Goal: Information Seeking & Learning: Check status

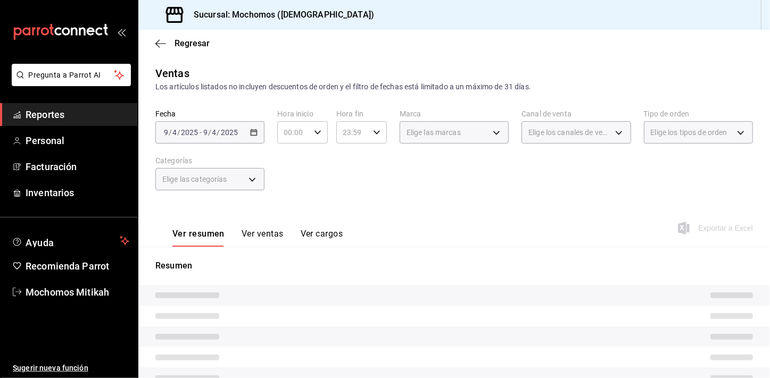
click at [73, 109] on span "Reportes" at bounding box center [78, 114] width 104 height 14
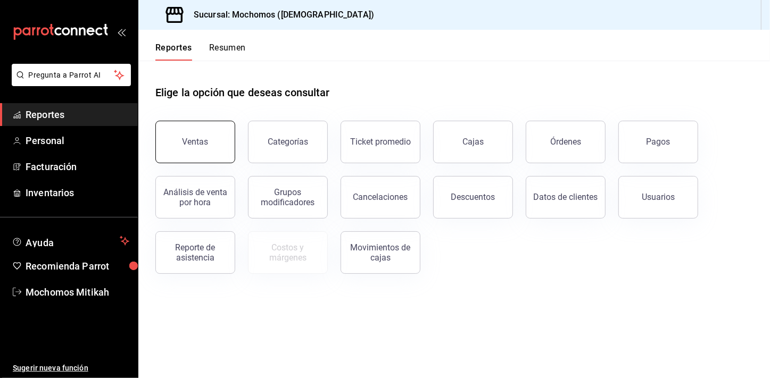
click at [223, 153] on button "Ventas" at bounding box center [195, 142] width 80 height 43
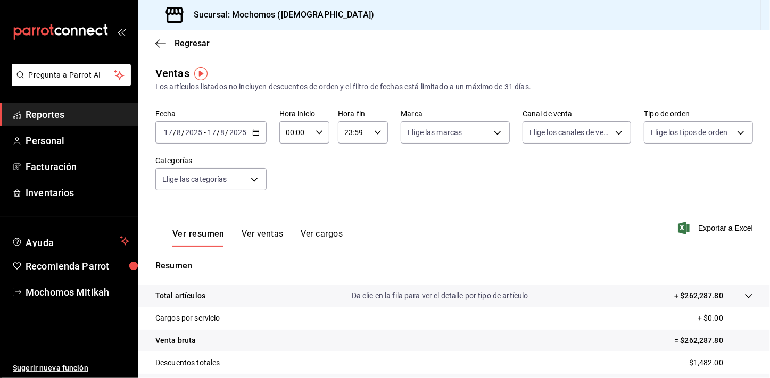
click at [253, 133] on icon "button" at bounding box center [255, 132] width 7 height 7
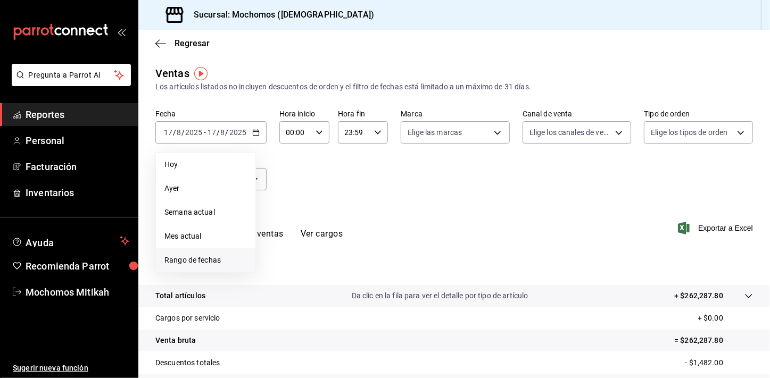
click at [195, 256] on span "Rango de fechas" at bounding box center [205, 260] width 82 height 11
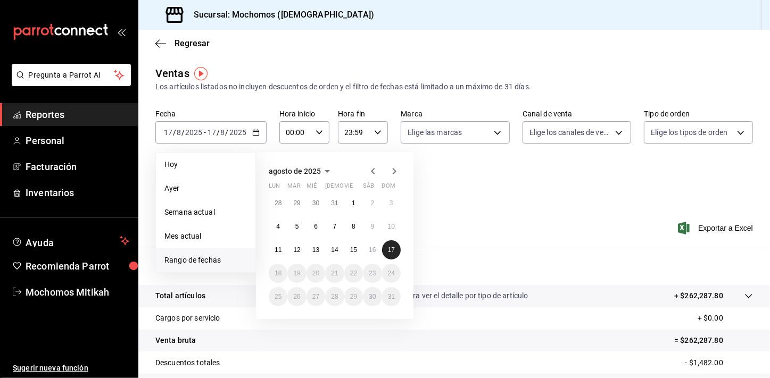
click at [386, 249] on button "17" at bounding box center [391, 249] width 19 height 19
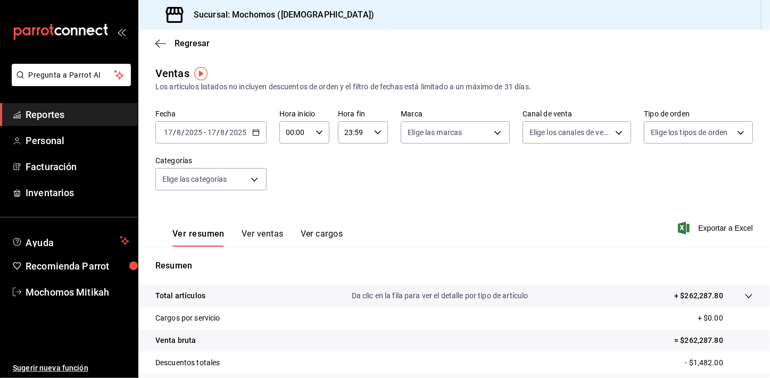
click at [368, 175] on div "Fecha [DATE] [DATE] - [DATE] [DATE] Hora inicio 00:00 Hora inicio Hora fin 23:5…" at bounding box center [453, 157] width 597 height 94
click at [464, 189] on div "Fecha [DATE] [DATE] - [DATE] [DATE] Hora inicio 00:00 Hora inicio Hora fin 23:5…" at bounding box center [453, 157] width 597 height 94
click at [327, 133] on div "00:00 Hora inicio" at bounding box center [304, 132] width 50 height 22
click at [292, 179] on button "01" at bounding box center [290, 184] width 21 height 21
type input "01:00"
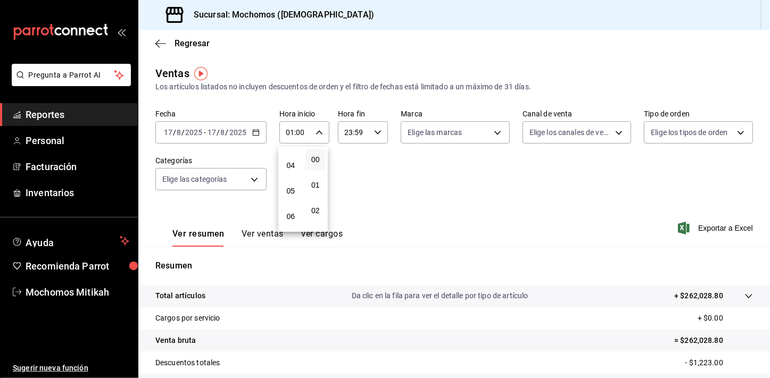
scroll to position [116, 0]
click at [292, 179] on button "05" at bounding box center [290, 171] width 21 height 21
type input "05:00"
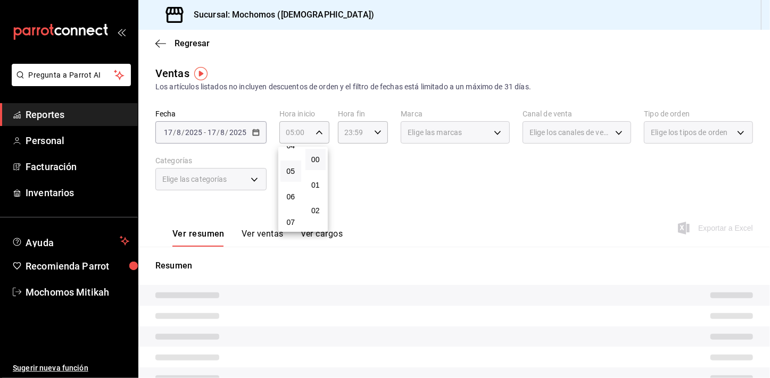
click at [385, 204] on div at bounding box center [385, 189] width 770 height 378
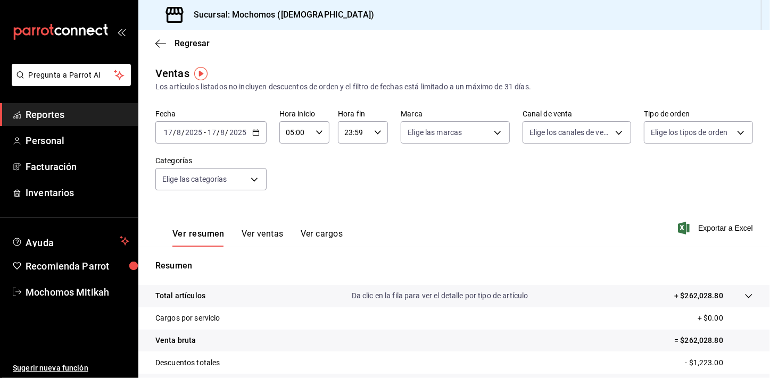
click at [374, 138] on div "23:59 Hora fin" at bounding box center [363, 132] width 50 height 22
click at [441, 163] on div at bounding box center [385, 189] width 770 height 378
click at [713, 224] on span "Exportar a Excel" at bounding box center [716, 228] width 73 height 13
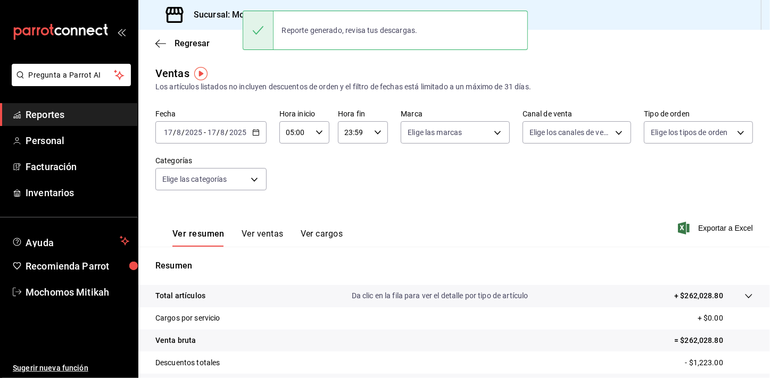
click at [255, 131] on icon "button" at bounding box center [255, 132] width 7 height 7
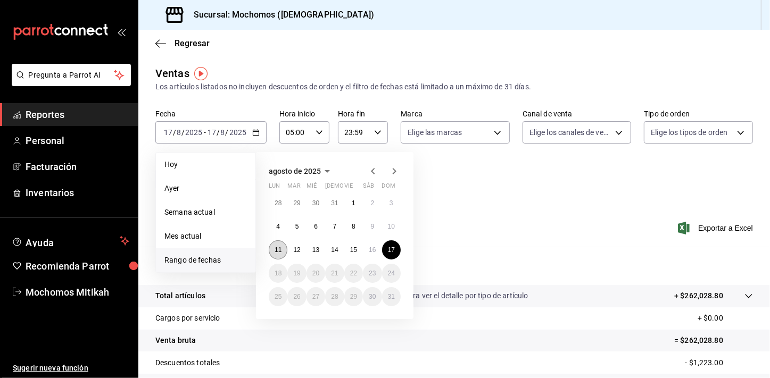
click at [281, 254] on button "11" at bounding box center [278, 249] width 19 height 19
click at [394, 252] on abbr "17" at bounding box center [391, 249] width 7 height 7
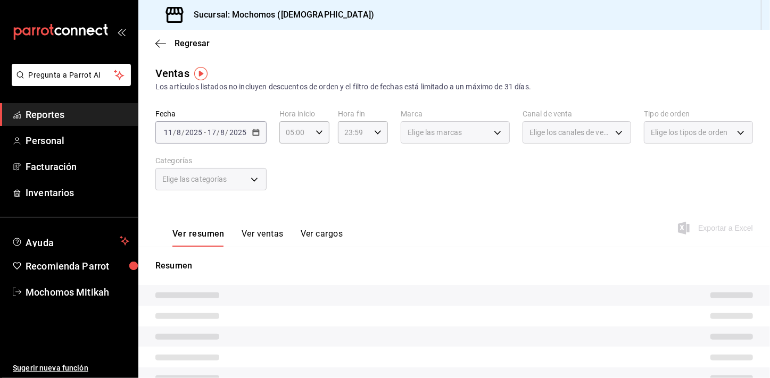
click at [447, 170] on div "Fecha [DATE] [DATE] - [DATE] [DATE] Hora inicio 05:00 Hora inicio Hora fin 23:5…" at bounding box center [453, 157] width 597 height 94
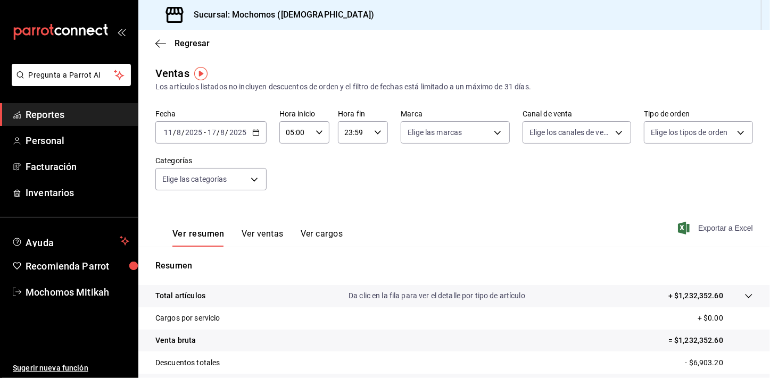
click at [728, 228] on span "Exportar a Excel" at bounding box center [716, 228] width 73 height 13
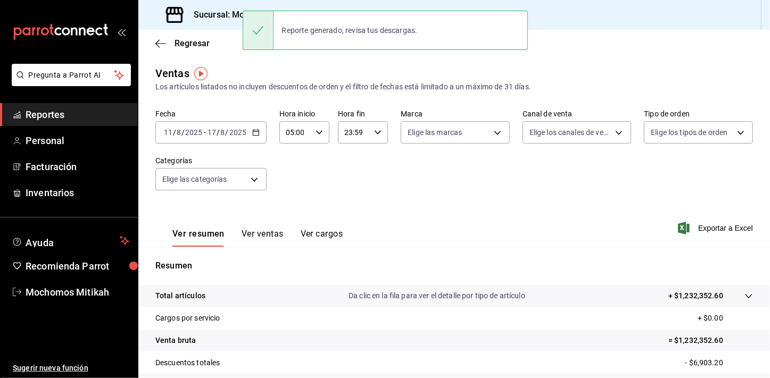
drag, startPoint x: 98, startPoint y: 116, endPoint x: 108, endPoint y: 116, distance: 9.6
click at [99, 116] on span "Reportes" at bounding box center [78, 114] width 104 height 14
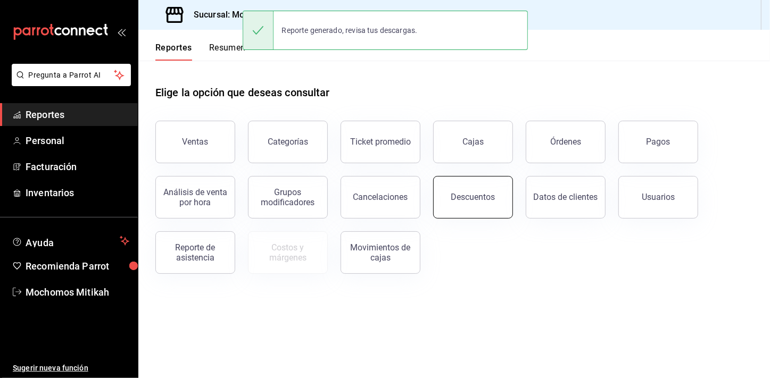
click at [462, 190] on button "Descuentos" at bounding box center [473, 197] width 80 height 43
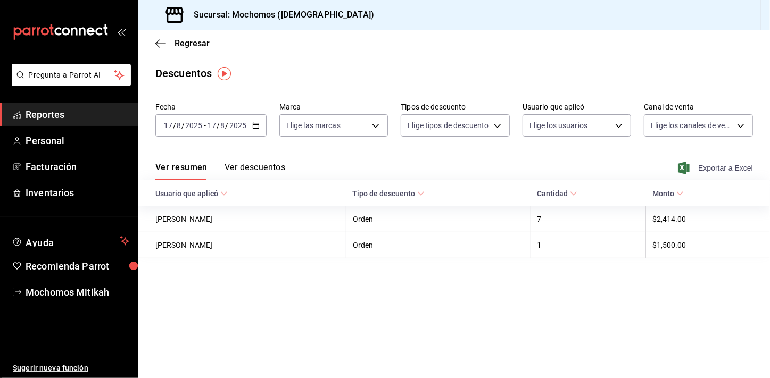
click at [728, 162] on span "Exportar a Excel" at bounding box center [716, 168] width 73 height 13
click at [81, 115] on span "Reportes" at bounding box center [78, 114] width 104 height 14
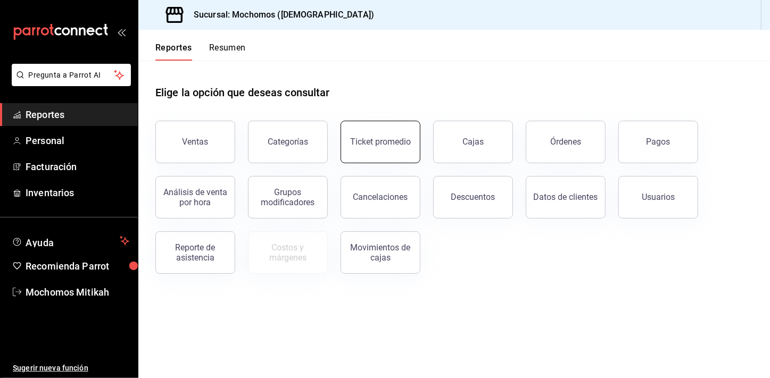
click at [363, 152] on button "Ticket promedio" at bounding box center [380, 142] width 80 height 43
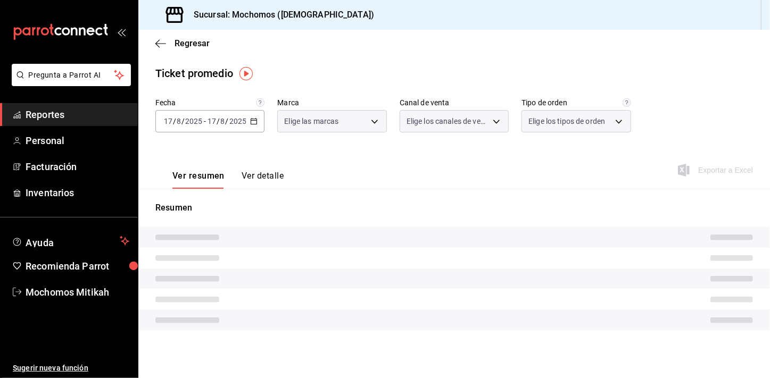
type input "d0e5f648-281b-433d-bf08-9501e0541b8c"
type input "PARROT,UBER_EATS,RAPPI,DIDI_FOOD,ONLINE"
type input "cc440b54-242b-418e-867f-ce57fb098104,EXTERNAL,95b7c8a9-84d2-4e3b-995f-2f2c21fa6…"
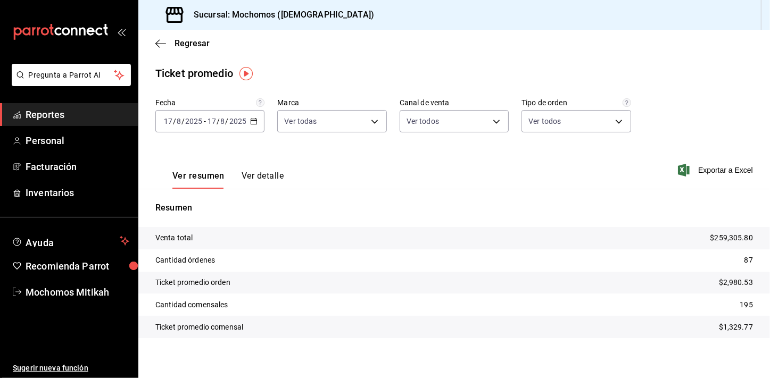
click at [94, 120] on span "Reportes" at bounding box center [78, 114] width 104 height 14
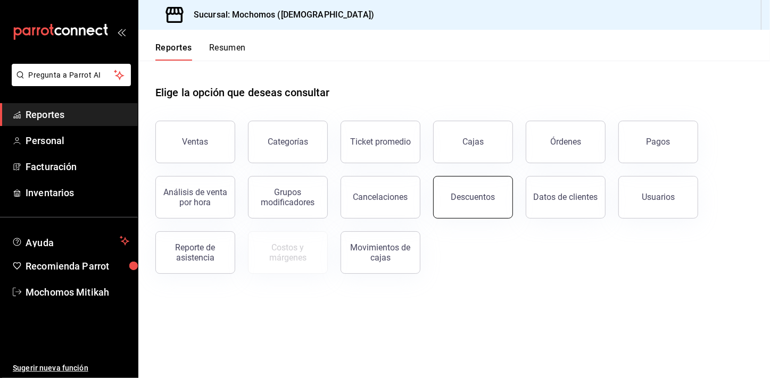
click at [450, 191] on button "Descuentos" at bounding box center [473, 197] width 80 height 43
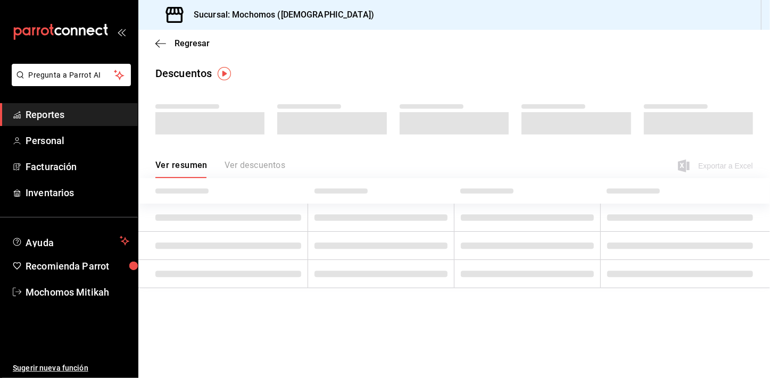
click at [450, 191] on th at bounding box center [381, 191] width 146 height 26
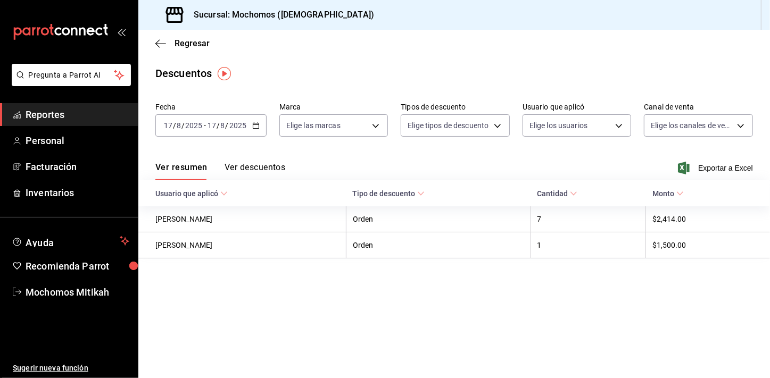
click at [255, 126] on icon "button" at bounding box center [255, 125] width 7 height 7
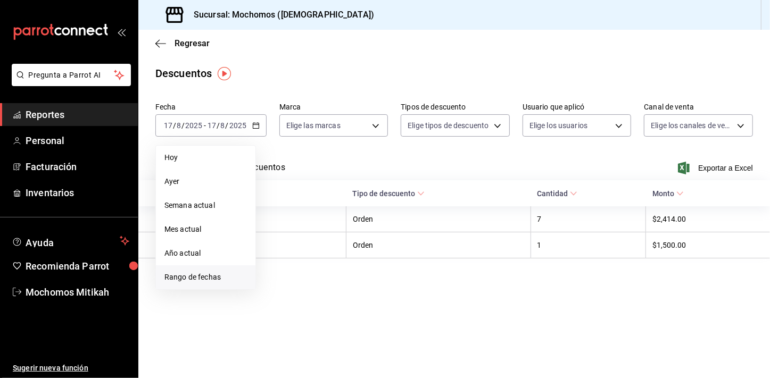
click at [224, 272] on span "Rango de fechas" at bounding box center [205, 277] width 82 height 11
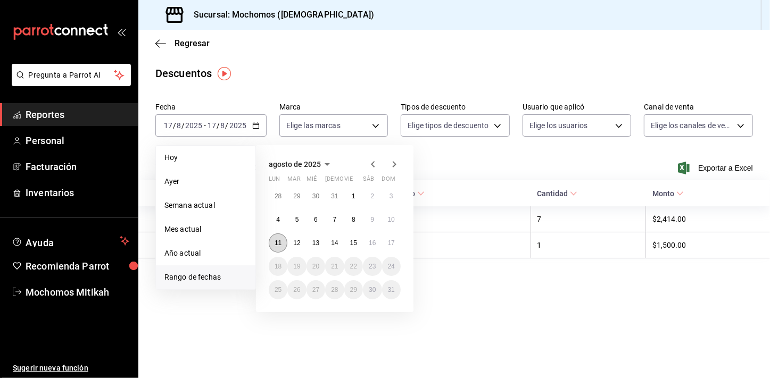
click at [281, 238] on button "11" at bounding box center [278, 242] width 19 height 19
click at [395, 239] on button "17" at bounding box center [391, 242] width 19 height 19
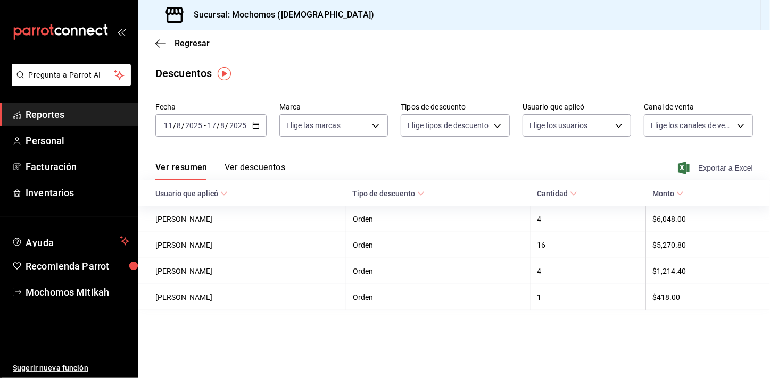
click at [678, 169] on icon "button" at bounding box center [684, 168] width 12 height 13
drag, startPoint x: 38, startPoint y: 106, endPoint x: 55, endPoint y: 118, distance: 20.2
click at [38, 106] on link "Reportes" at bounding box center [69, 114] width 138 height 23
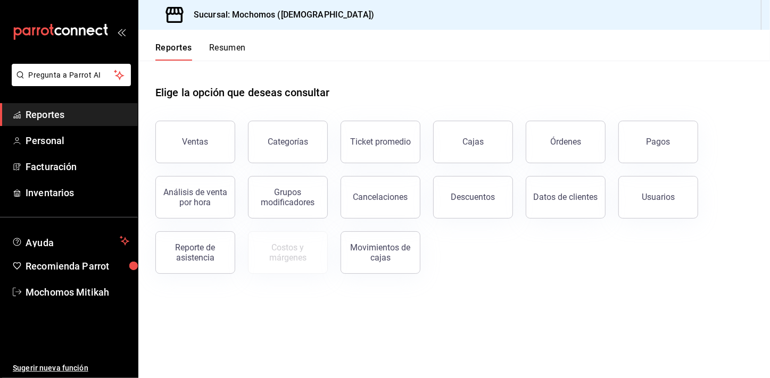
click at [392, 171] on div "Cancelaciones" at bounding box center [374, 190] width 93 height 55
click at [390, 137] on div "Ticket promedio" at bounding box center [380, 142] width 61 height 10
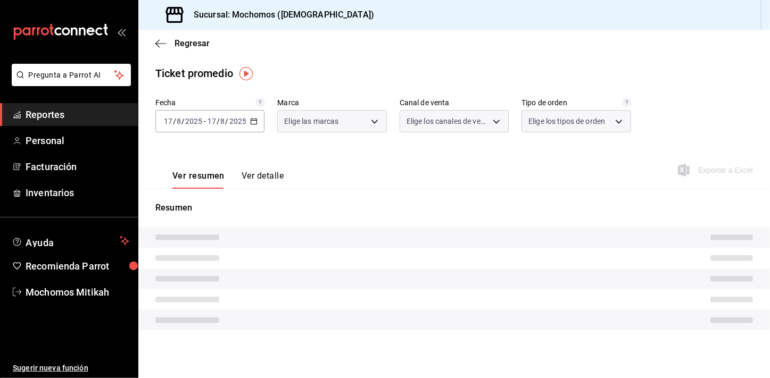
type input "d0e5f648-281b-433d-bf08-9501e0541b8c"
type input "PARROT,UBER_EATS,RAPPI,DIDI_FOOD,ONLINE"
type input "cc440b54-242b-418e-867f-ce57fb098104,EXTERNAL,95b7c8a9-84d2-4e3b-995f-2f2c21fa6…"
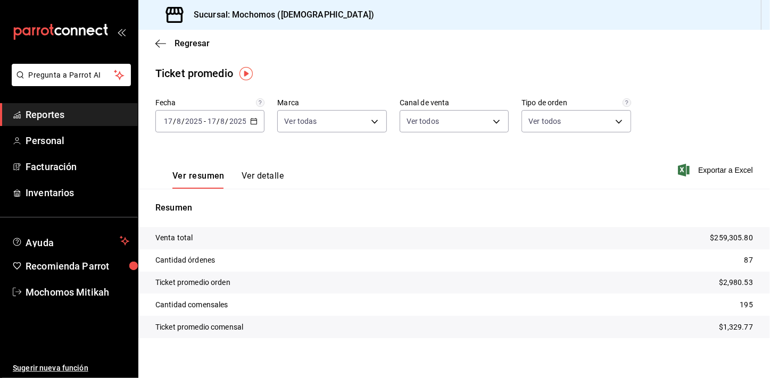
click at [251, 118] on icon "button" at bounding box center [253, 121] width 7 height 7
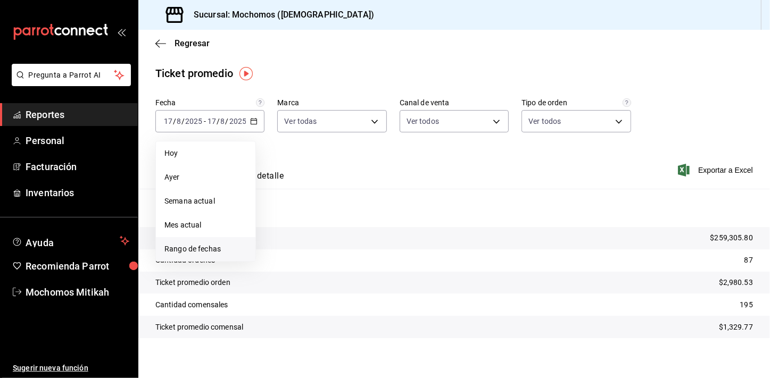
click at [208, 241] on li "Rango de fechas" at bounding box center [205, 249] width 99 height 24
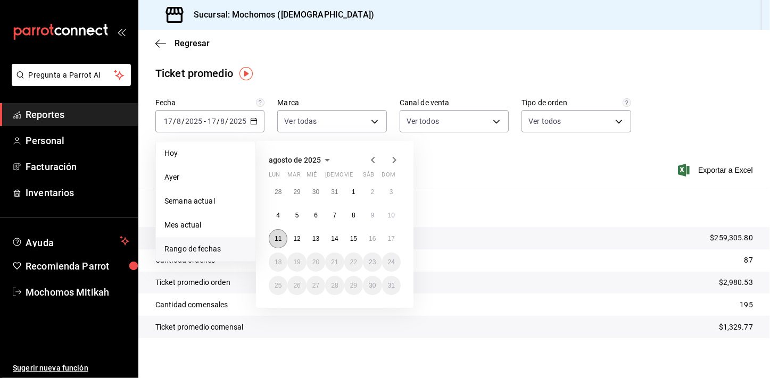
click at [274, 237] on button "11" at bounding box center [278, 238] width 19 height 19
click at [395, 232] on button "17" at bounding box center [391, 238] width 19 height 19
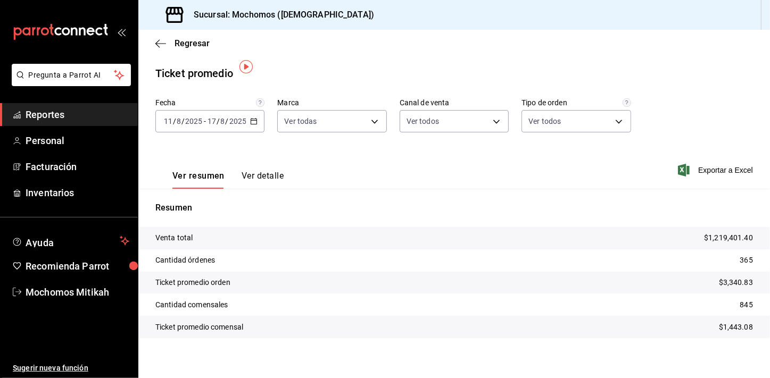
scroll to position [6, 0]
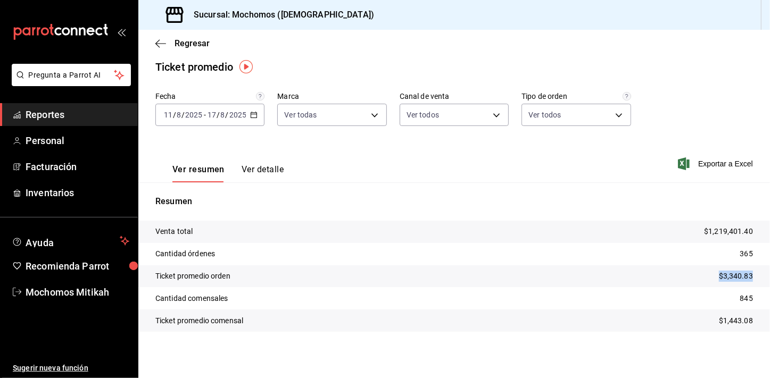
drag, startPoint x: 713, startPoint y: 275, endPoint x: 745, endPoint y: 277, distance: 31.9
click at [745, 277] on p "$3,340.83" at bounding box center [735, 276] width 34 height 11
copy p "$3,340.83"
click at [64, 110] on span "Reportes" at bounding box center [78, 114] width 104 height 14
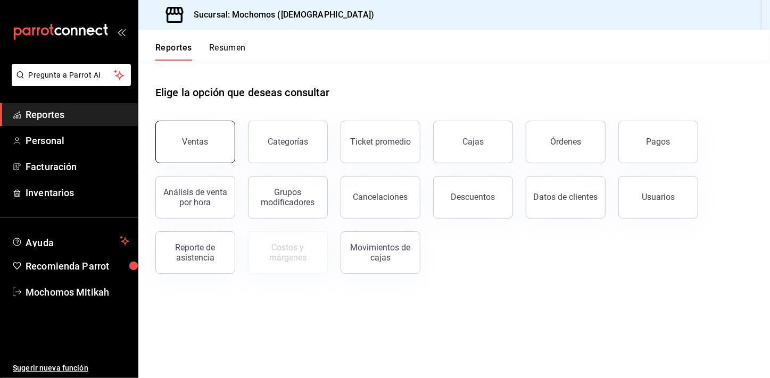
click at [211, 137] on button "Ventas" at bounding box center [195, 142] width 80 height 43
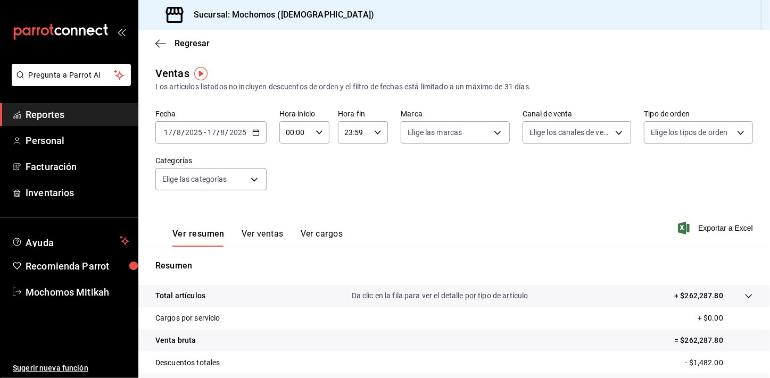
click at [253, 131] on \(Stroke\) "button" at bounding box center [256, 133] width 6 height 6
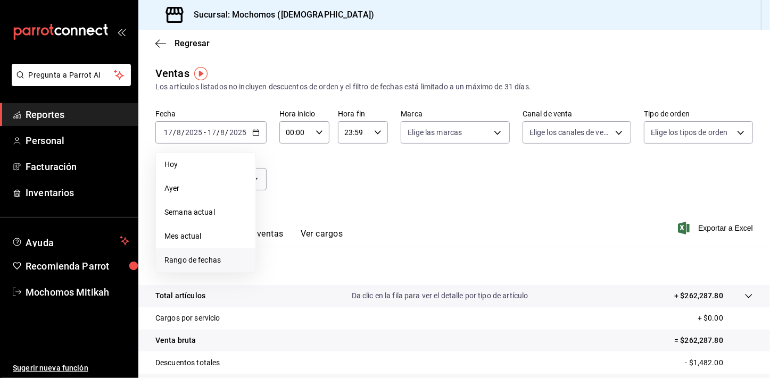
click at [213, 256] on span "Rango de fechas" at bounding box center [205, 260] width 82 height 11
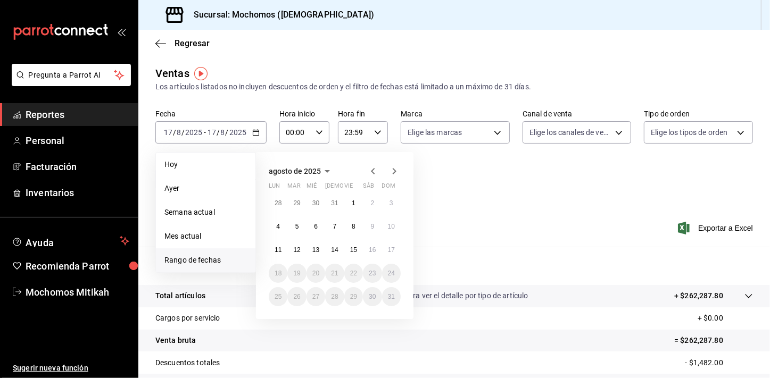
click at [213, 256] on span "Rango de fechas" at bounding box center [205, 260] width 82 height 11
drag, startPoint x: 213, startPoint y: 256, endPoint x: 280, endPoint y: 247, distance: 67.7
click at [280, 247] on abbr "11" at bounding box center [277, 249] width 7 height 7
click at [391, 252] on abbr "17" at bounding box center [391, 249] width 7 height 7
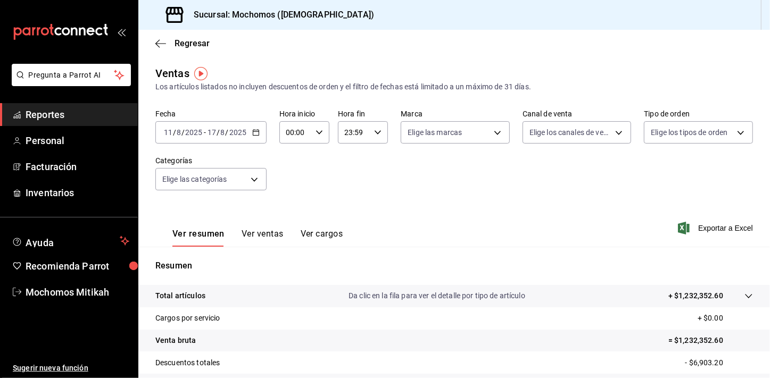
click at [314, 127] on div "00:00 Hora inicio" at bounding box center [304, 132] width 50 height 22
click at [289, 201] on button "02" at bounding box center [290, 210] width 21 height 21
type input "02:00"
click at [289, 201] on button "05" at bounding box center [290, 209] width 21 height 21
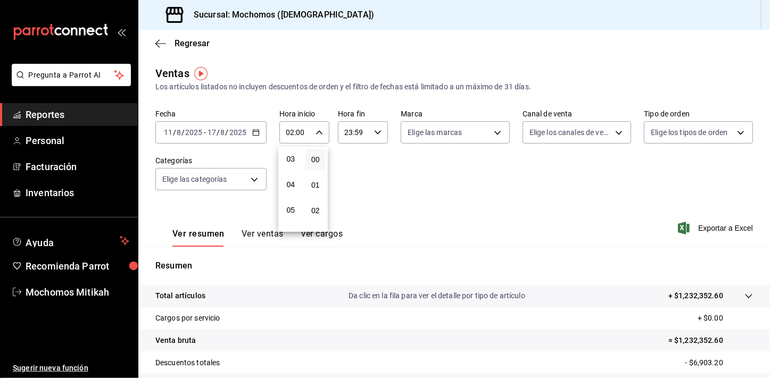
type input "05:00"
click at [374, 195] on div at bounding box center [385, 189] width 770 height 378
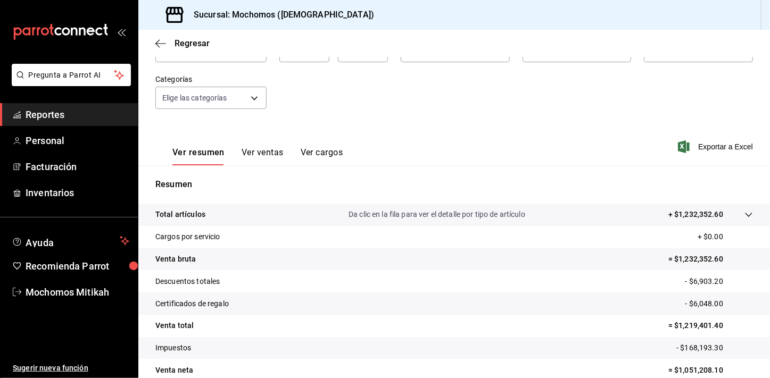
scroll to position [58, 0]
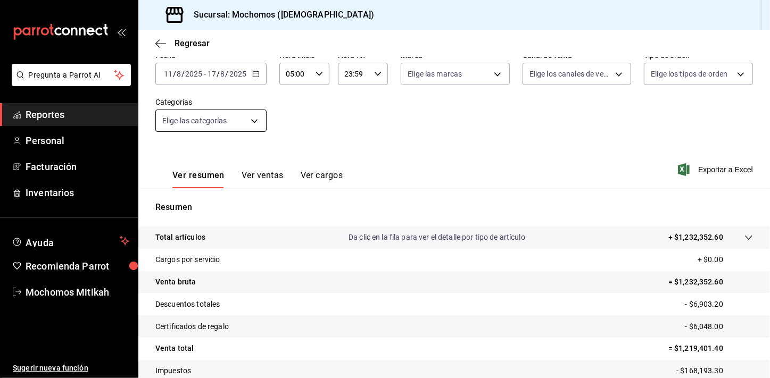
click at [254, 124] on body "Pregunta a Parrot AI Reportes Personal Facturación Inventarios Ayuda Recomienda…" at bounding box center [385, 189] width 770 height 378
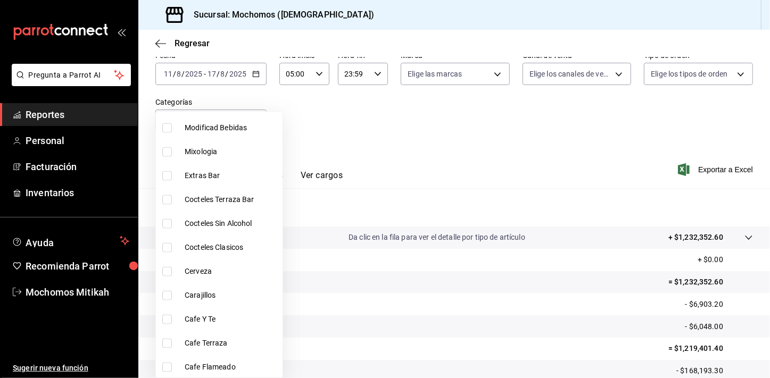
scroll to position [1138, 0]
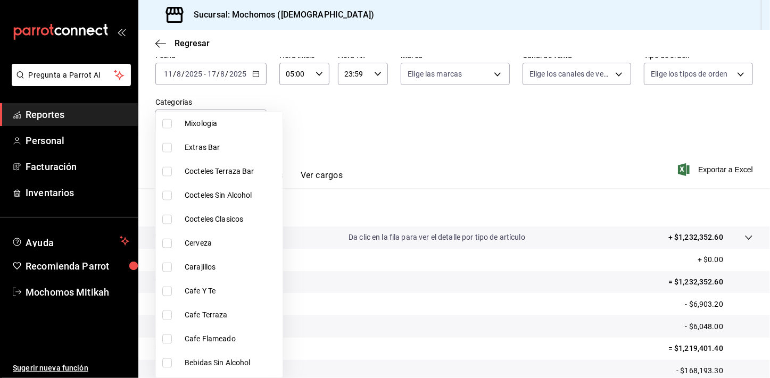
click at [177, 244] on li "Cerveza" at bounding box center [219, 243] width 127 height 24
type input "69587a78-2e8c-48fd-83ce-bd776cc24265"
checkbox input "true"
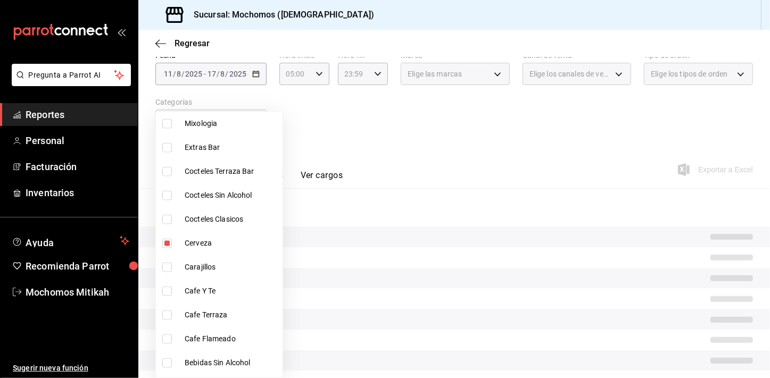
click at [535, 115] on div at bounding box center [385, 189] width 770 height 378
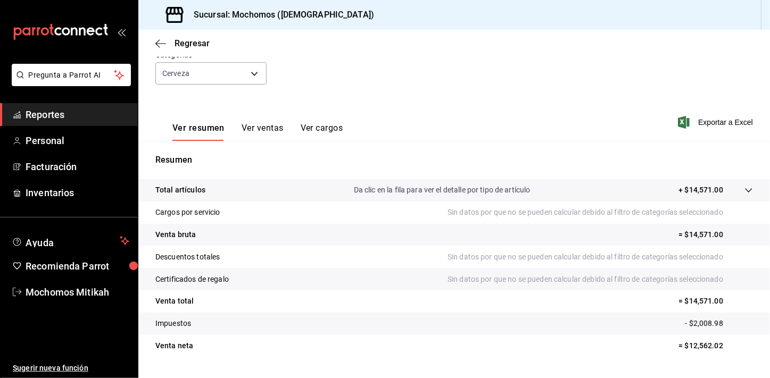
scroll to position [131, 0]
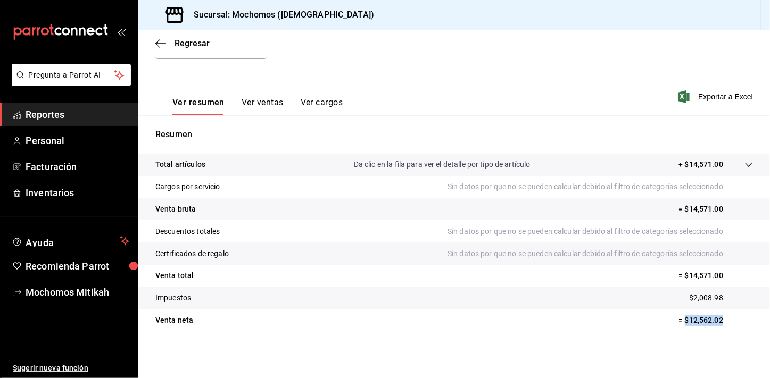
drag, startPoint x: 679, startPoint y: 323, endPoint x: 714, endPoint y: 324, distance: 35.1
click at [714, 324] on p "= $12,562.02" at bounding box center [715, 320] width 74 height 11
copy p "$12,562.02"
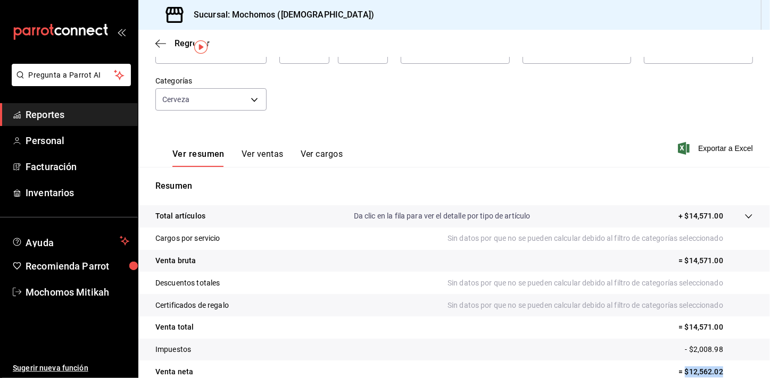
scroll to position [19, 0]
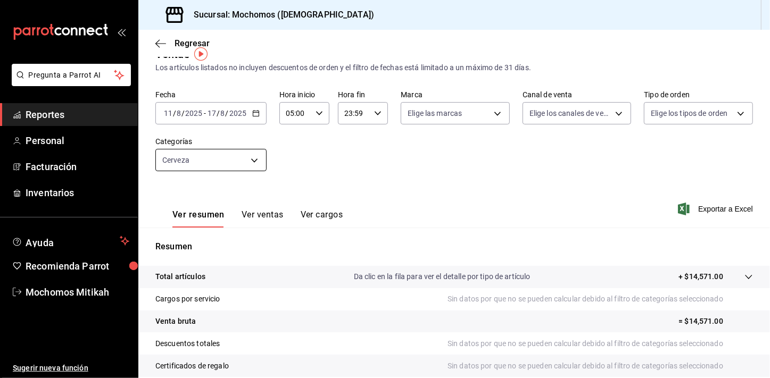
click at [254, 161] on body "Pregunta a Parrot AI Reportes Personal Facturación Inventarios Ayuda Recomienda…" at bounding box center [385, 189] width 770 height 378
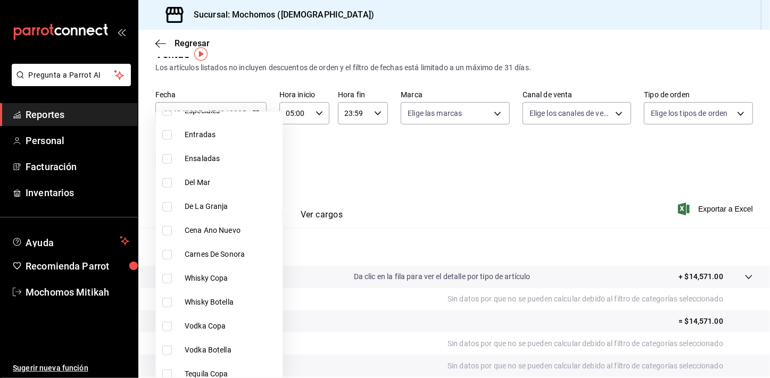
scroll to position [439, 0]
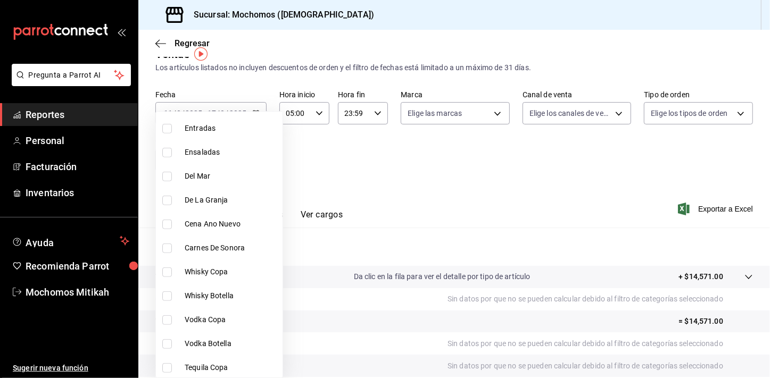
click at [178, 267] on li "Whisky Copa" at bounding box center [219, 272] width 127 height 24
type input "69587a78-2e8c-48fd-83ce-bd776cc24265,d53151bb-c692-4997-a38b-28d855fe71ee"
checkbox input "true"
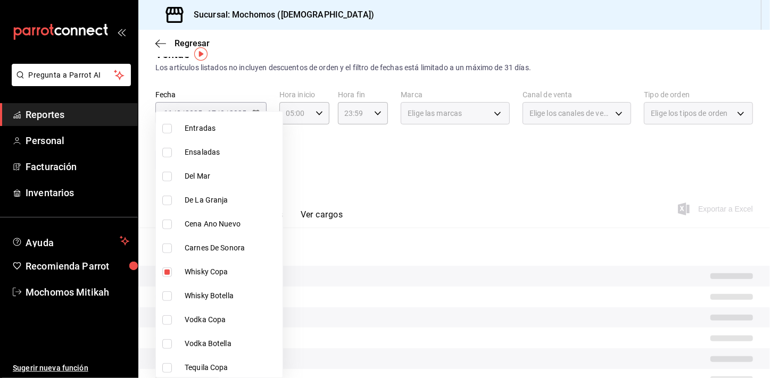
click at [169, 295] on input "checkbox" at bounding box center [167, 296] width 10 height 10
checkbox input "true"
type input "69587a78-2e8c-48fd-83ce-bd776cc24265,d53151bb-c692-4997-a38b-28d855fe71ee,d285e…"
click at [169, 317] on input "checkbox" at bounding box center [167, 320] width 10 height 10
checkbox input "true"
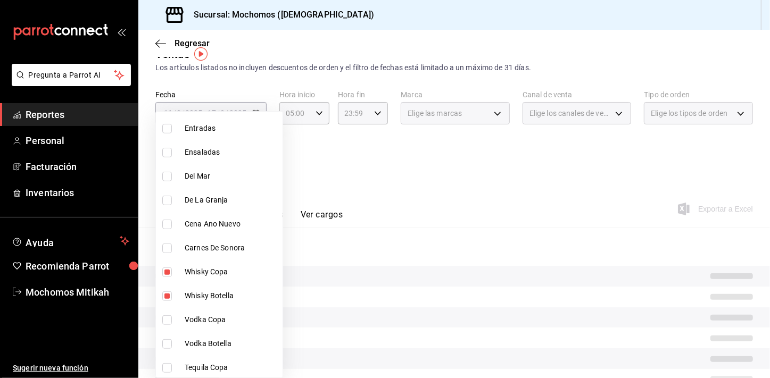
type input "69587a78-2e8c-48fd-83ce-bd776cc24265,d53151bb-c692-4997-a38b-28d855fe71ee,d285e…"
click at [168, 346] on input "checkbox" at bounding box center [167, 344] width 10 height 10
checkbox input "true"
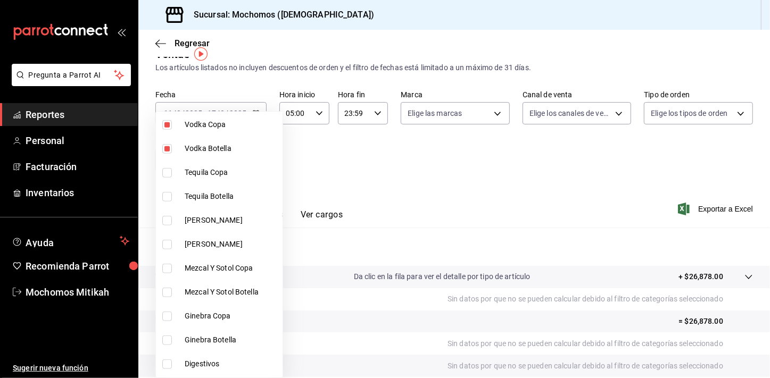
scroll to position [590, 0]
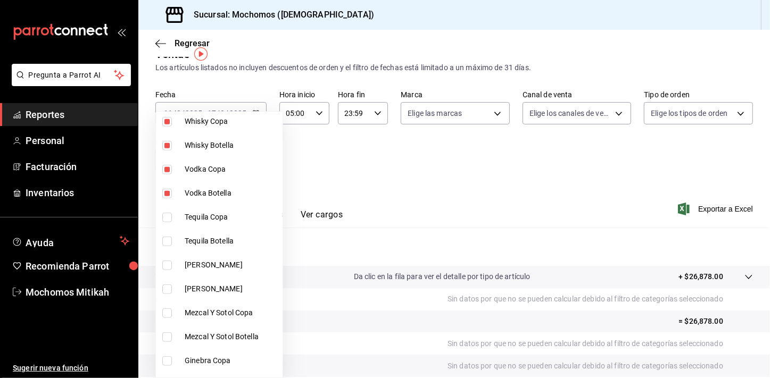
click at [213, 216] on span "Tequila Copa" at bounding box center [232, 217] width 94 height 11
type input "69587a78-2e8c-48fd-83ce-bd776cc24265,d53151bb-c692-4997-a38b-28d855fe71ee,d285e…"
checkbox input "true"
click at [203, 248] on li "Tequila Botella" at bounding box center [219, 241] width 127 height 24
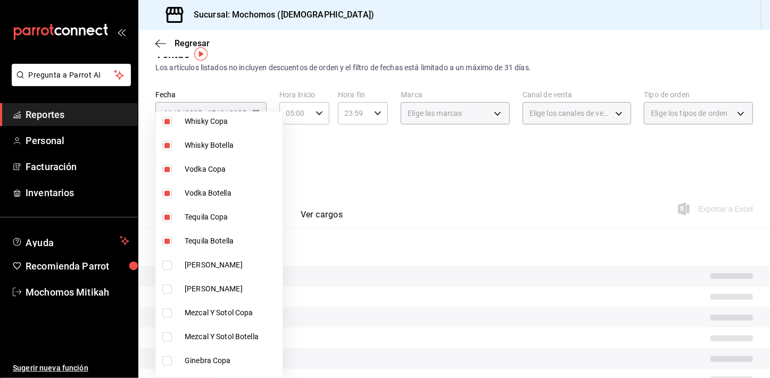
type input "69587a78-2e8c-48fd-83ce-bd776cc24265,d53151bb-c692-4997-a38b-28d855fe71ee,d285e…"
checkbox input "true"
click at [202, 260] on span "[PERSON_NAME]" at bounding box center [232, 265] width 94 height 11
type input "69587a78-2e8c-48fd-83ce-bd776cc24265,d53151bb-c692-4997-a38b-28d855fe71ee,d285e…"
checkbox input "true"
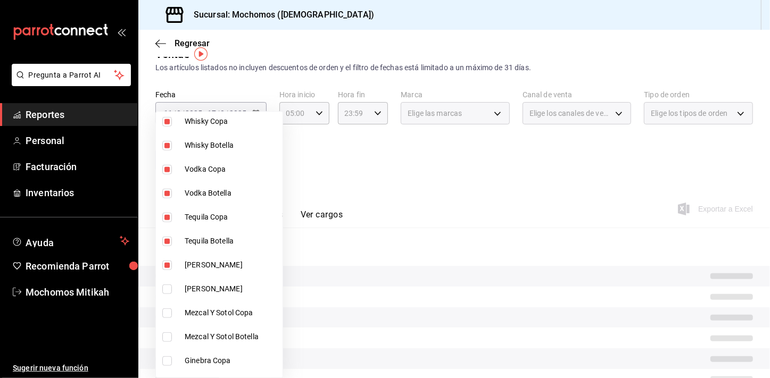
click at [200, 283] on span "[PERSON_NAME]" at bounding box center [232, 288] width 94 height 11
type input "69587a78-2e8c-48fd-83ce-bd776cc24265,d53151bb-c692-4997-a38b-28d855fe71ee,d285e…"
checkbox input "true"
drag, startPoint x: 191, startPoint y: 310, endPoint x: 186, endPoint y: 332, distance: 23.6
click at [191, 309] on span "Mezcal Y Sotol Copa" at bounding box center [232, 312] width 94 height 11
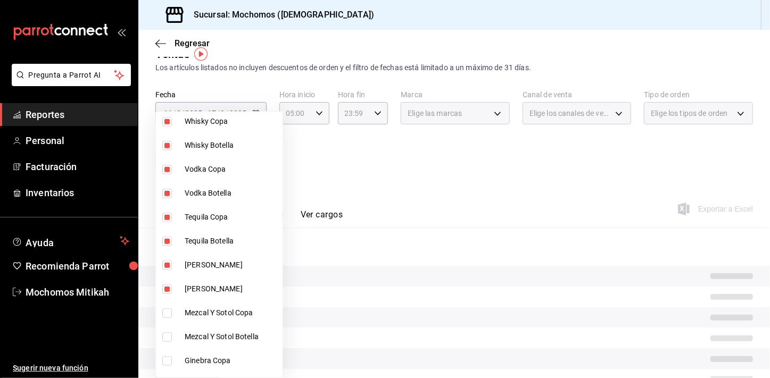
type input "69587a78-2e8c-48fd-83ce-bd776cc24265,d53151bb-c692-4997-a38b-28d855fe71ee,d285e…"
checkbox input "true"
click at [185, 335] on span "Mezcal Y Sotol Botella" at bounding box center [232, 336] width 94 height 11
type input "69587a78-2e8c-48fd-83ce-bd776cc24265,d53151bb-c692-4997-a38b-28d855fe71ee,d285e…"
checkbox input "true"
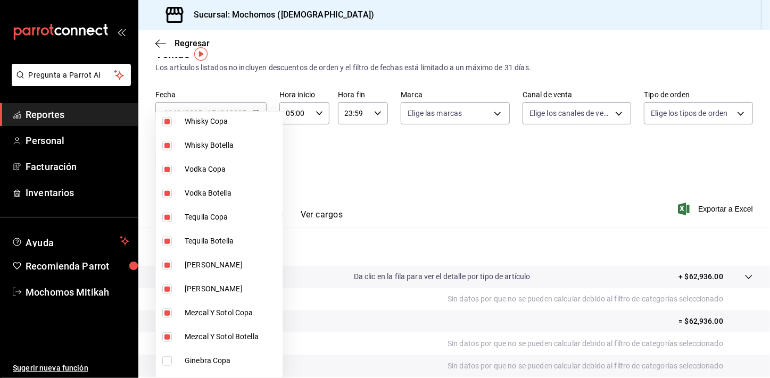
click at [181, 353] on li "Ginebra Copa" at bounding box center [219, 361] width 127 height 24
type input "69587a78-2e8c-48fd-83ce-bd776cc24265,d53151bb-c692-4997-a38b-28d855fe71ee,d285e…"
checkbox input "true"
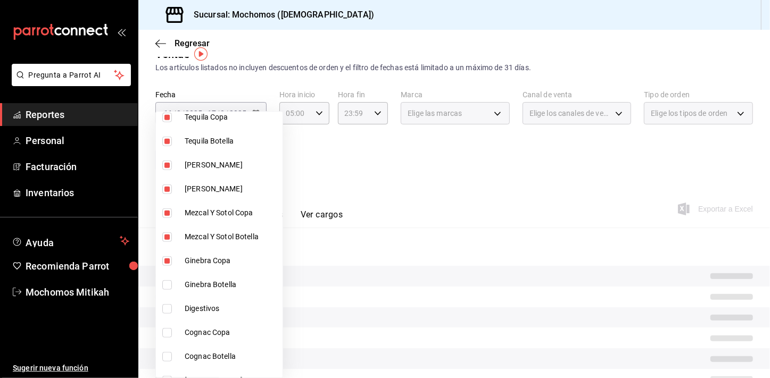
scroll to position [692, 0]
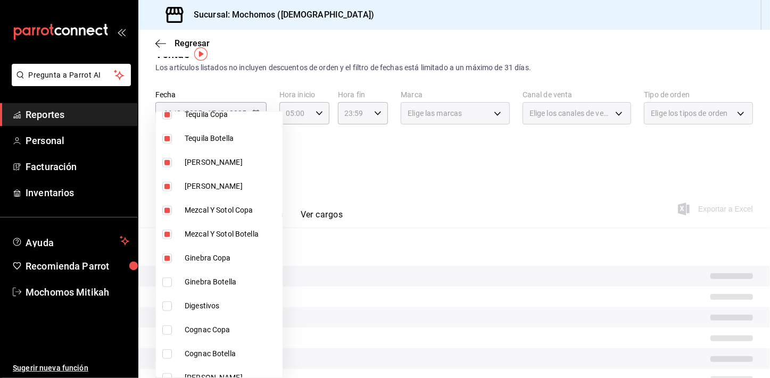
click at [228, 280] on span "Ginebra Botella" at bounding box center [232, 282] width 94 height 11
type input "69587a78-2e8c-48fd-83ce-bd776cc24265,d53151bb-c692-4997-a38b-28d855fe71ee,d285e…"
checkbox input "true"
click at [209, 304] on span "Digestivos" at bounding box center [232, 305] width 94 height 11
type input "69587a78-2e8c-48fd-83ce-bd776cc24265,d53151bb-c692-4997-a38b-28d855fe71ee,d285e…"
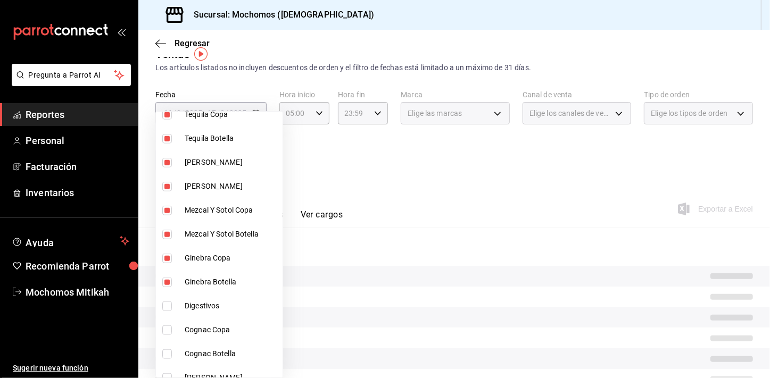
checkbox input "true"
click at [208, 321] on li "Cognac Copa" at bounding box center [219, 330] width 127 height 24
type input "69587a78-2e8c-48fd-83ce-bd776cc24265,d53151bb-c692-4997-a38b-28d855fe71ee,d285e…"
checkbox input "true"
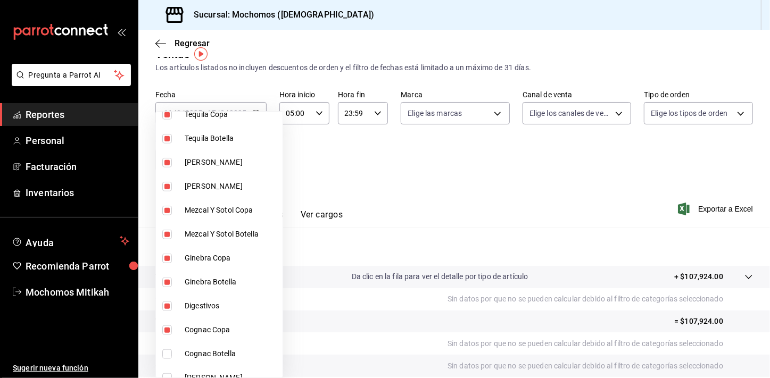
click at [206, 344] on li "Cognac Botella" at bounding box center [219, 354] width 127 height 24
type input "69587a78-2e8c-48fd-83ce-bd776cc24265,d53151bb-c692-4997-a38b-28d855fe71ee,d285e…"
checkbox input "true"
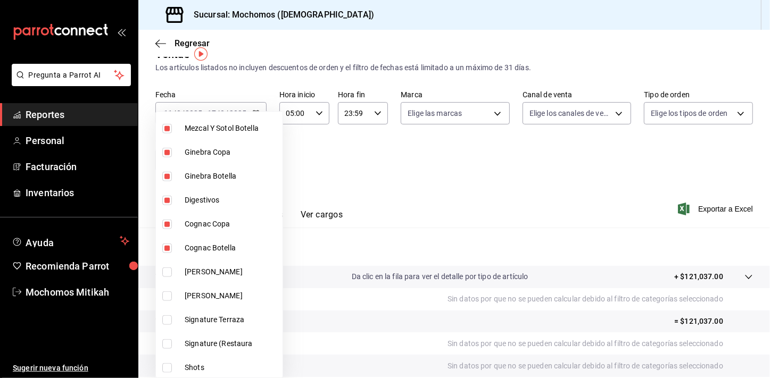
scroll to position [837, 0]
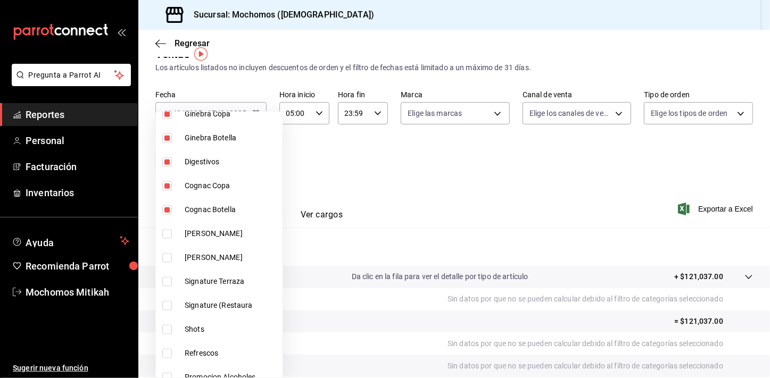
click at [236, 263] on li "[PERSON_NAME]" at bounding box center [219, 258] width 127 height 24
type input "69587a78-2e8c-48fd-83ce-bd776cc24265,d53151bb-c692-4997-a38b-28d855fe71ee,d285e…"
checkbox input "true"
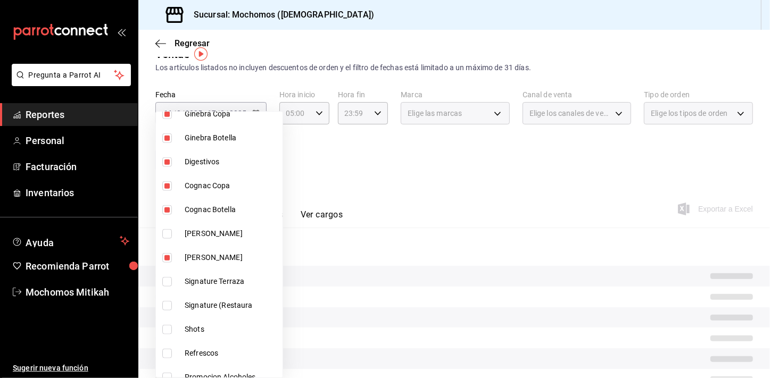
click at [230, 238] on span "[PERSON_NAME]" at bounding box center [232, 233] width 94 height 11
type input "69587a78-2e8c-48fd-83ce-bd776cc24265,d53151bb-c692-4997-a38b-28d855fe71ee,d285e…"
checkbox input "true"
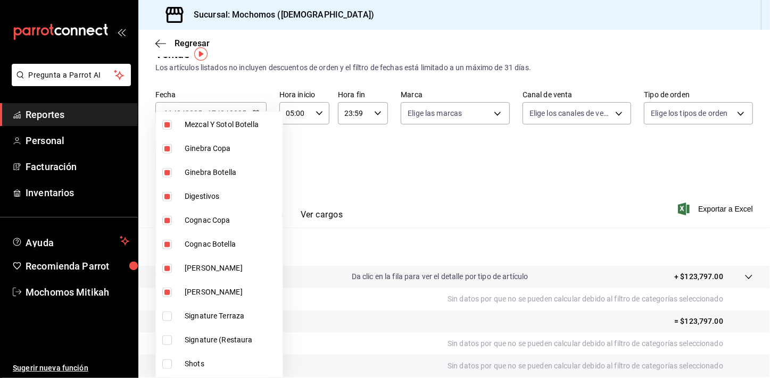
scroll to position [821, 0]
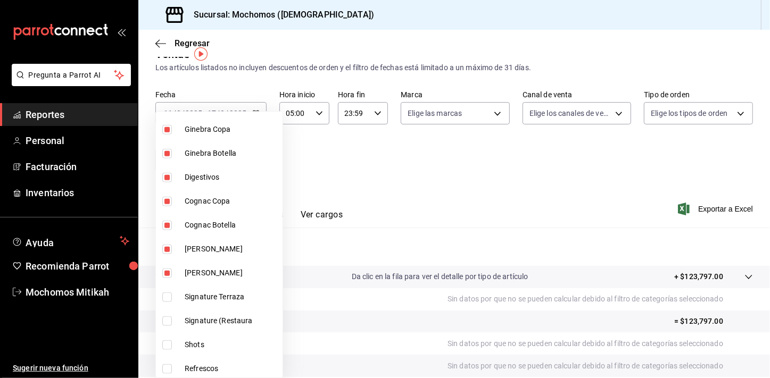
click at [476, 218] on div at bounding box center [385, 189] width 770 height 378
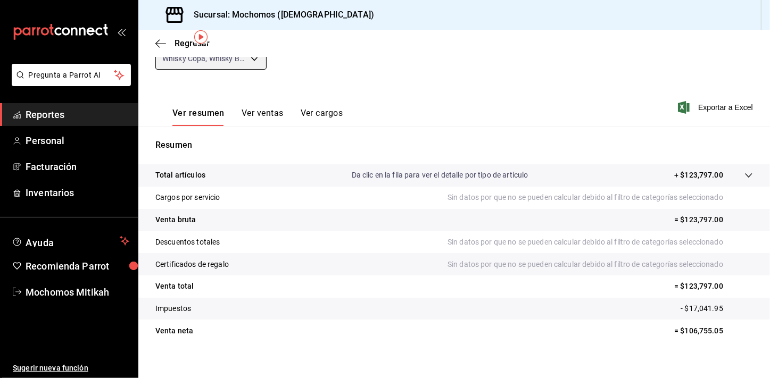
scroll to position [131, 0]
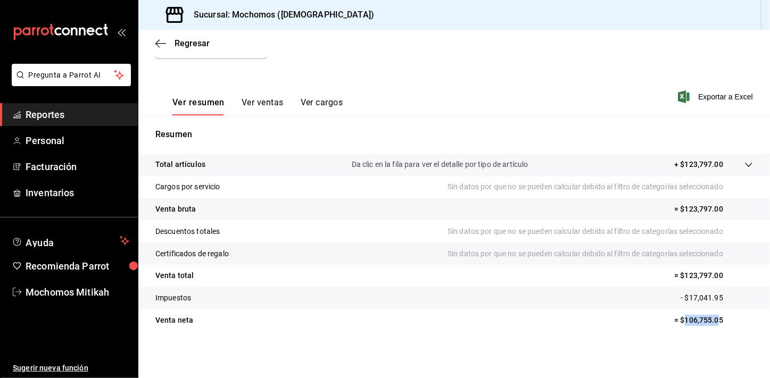
drag, startPoint x: 679, startPoint y: 321, endPoint x: 713, endPoint y: 322, distance: 34.1
click at [713, 322] on p "= $106,755.05" at bounding box center [713, 320] width 79 height 11
click at [716, 322] on p "= $106,755.05" at bounding box center [713, 320] width 79 height 11
drag, startPoint x: 716, startPoint y: 322, endPoint x: 701, endPoint y: 318, distance: 15.5
click at [701, 318] on p "= $106,755.05" at bounding box center [713, 320] width 79 height 11
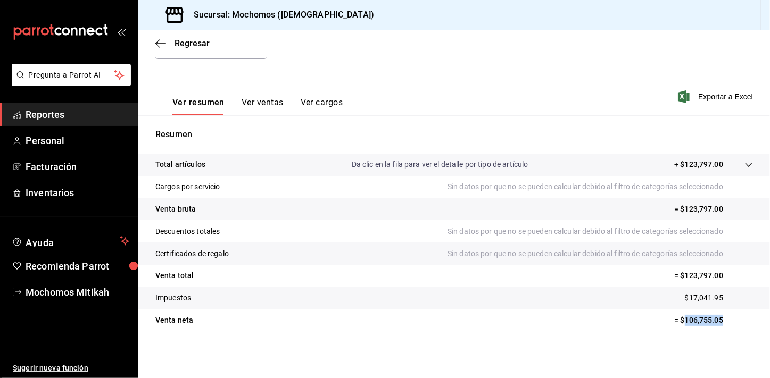
copy body "106,755.05 Pregunta a Parrot AI Reportes Personal Facturación Inventarios Ayuda…"
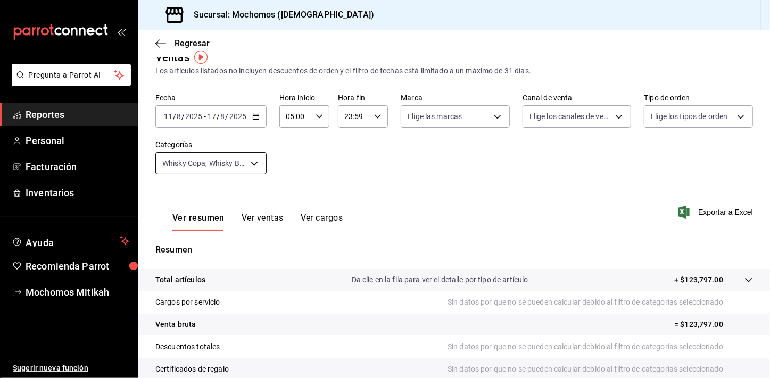
click at [249, 161] on body "Pregunta a Parrot AI Reportes Personal Facturación Inventarios Ayuda Recomienda…" at bounding box center [385, 189] width 770 height 378
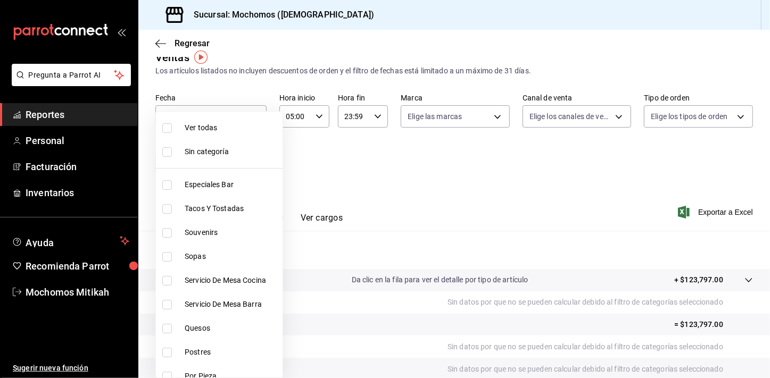
click at [228, 123] on span "Ver todas" at bounding box center [232, 127] width 94 height 11
type input "2f35be6f-ff15-4940-b385-314360a5d00c,4e108ac5-71ad-4fe3-83dd-65cb98b4ff2e,7ee7a…"
checkbox input "true"
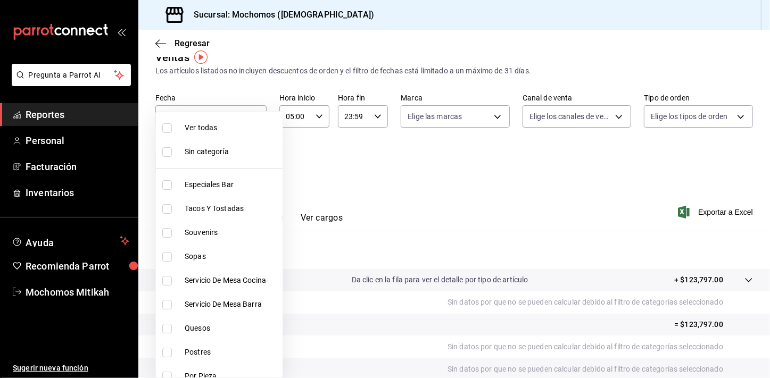
checkbox input "true"
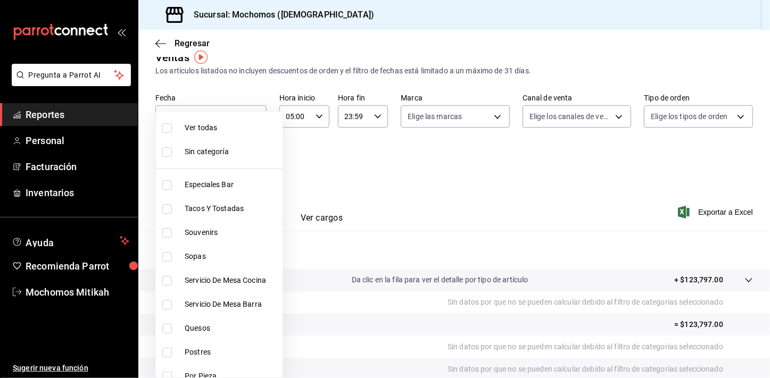
checkbox input "true"
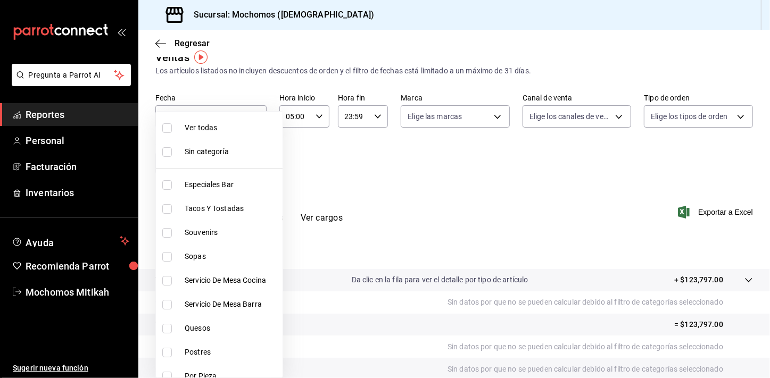
checkbox input "true"
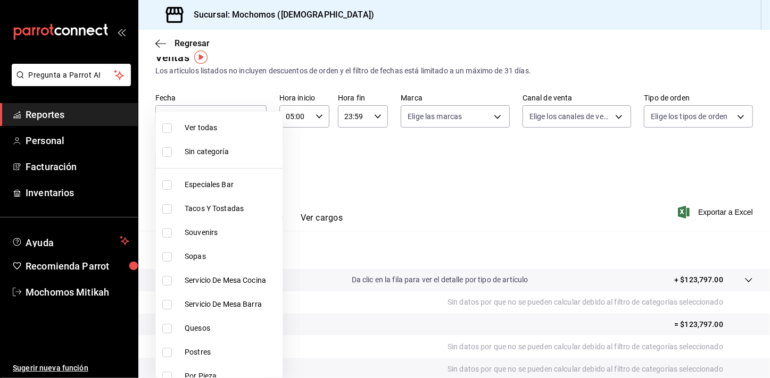
checkbox input "true"
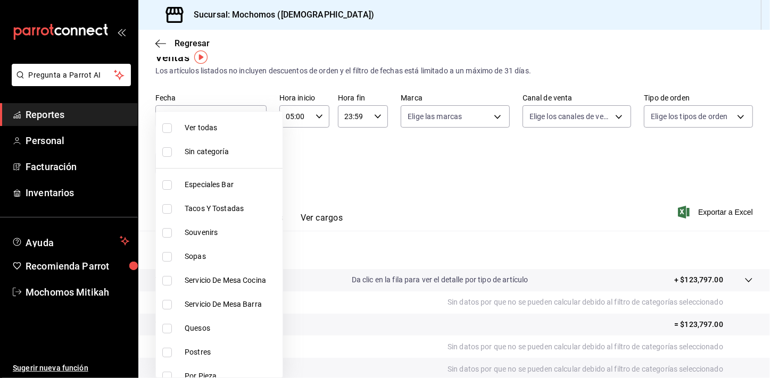
checkbox input "true"
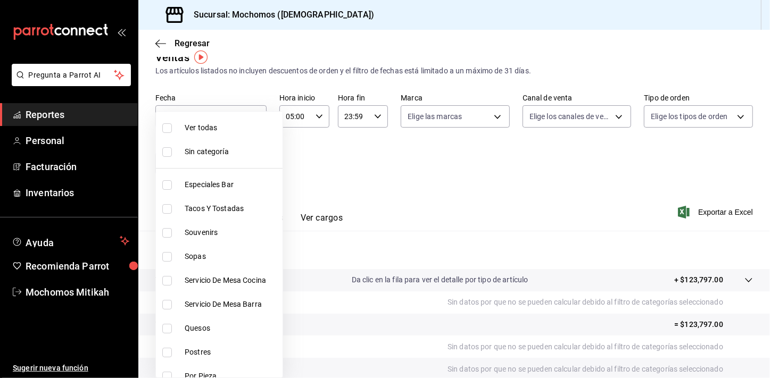
checkbox input "true"
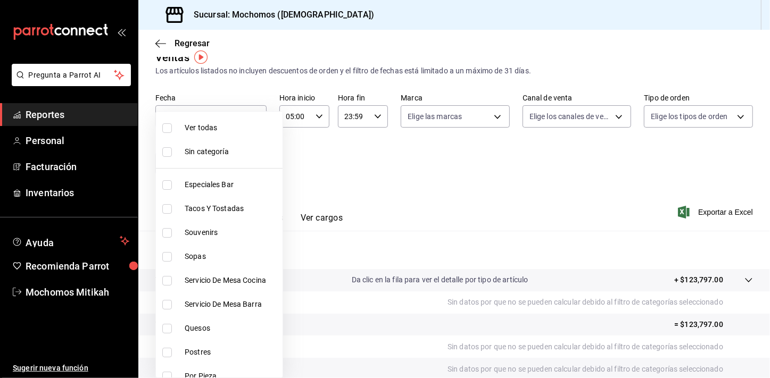
checkbox input "true"
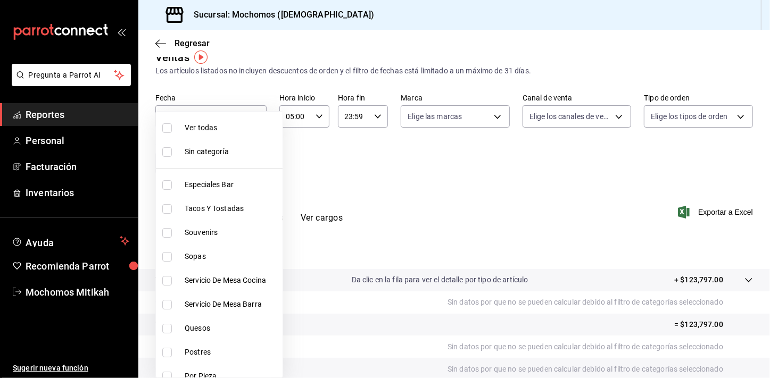
checkbox input "true"
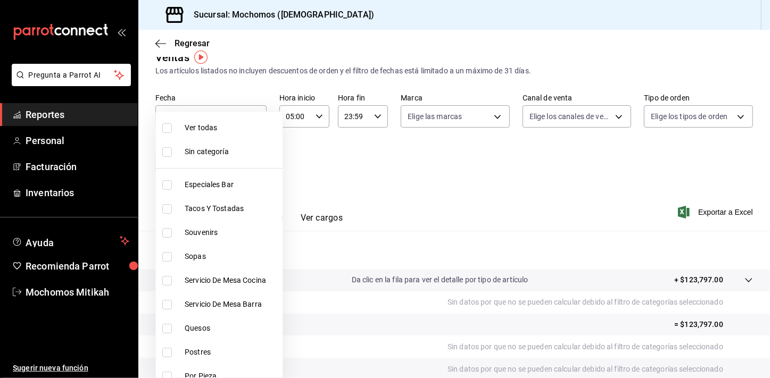
checkbox input "true"
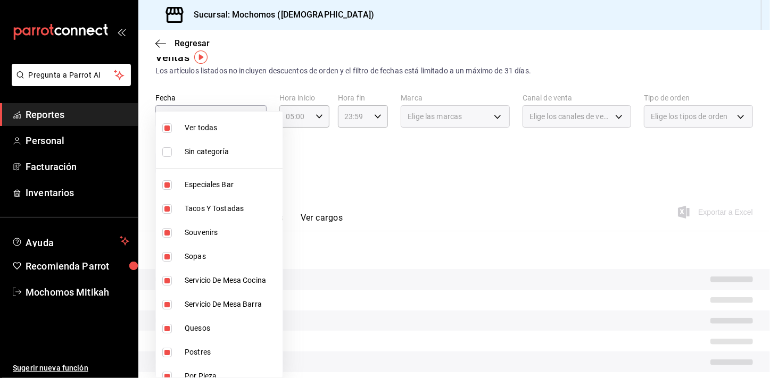
click at [228, 123] on span "Ver todas" at bounding box center [232, 127] width 94 height 11
checkbox input "false"
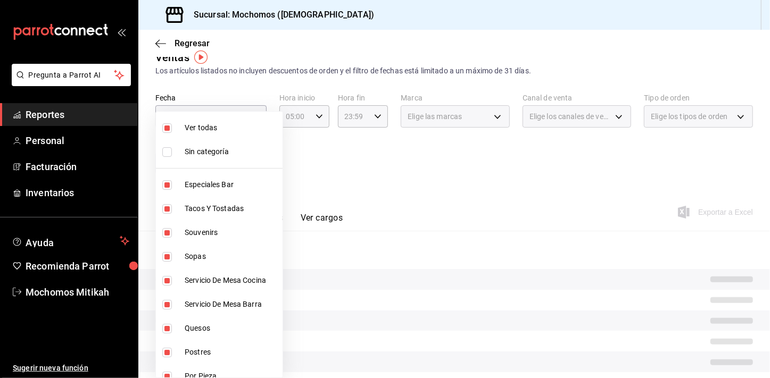
checkbox input "false"
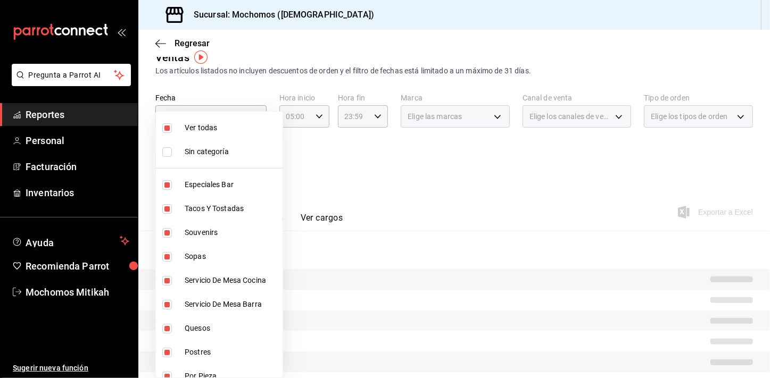
checkbox input "false"
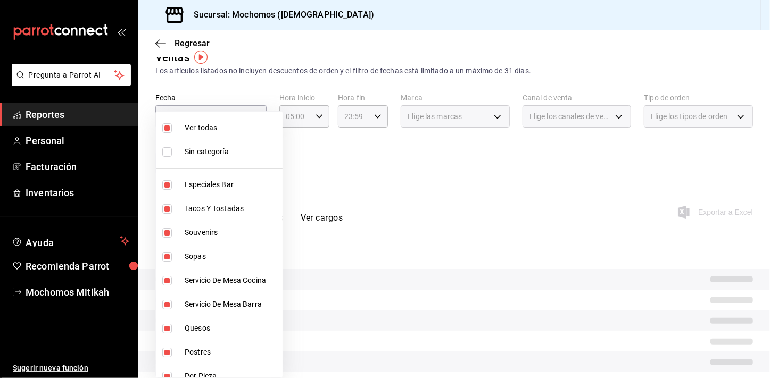
checkbox input "false"
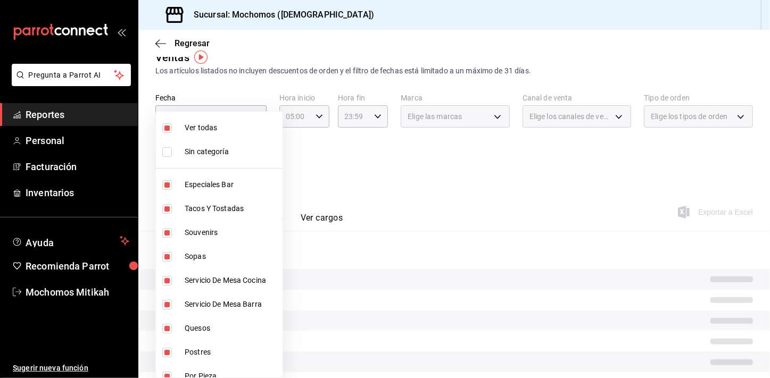
checkbox input "false"
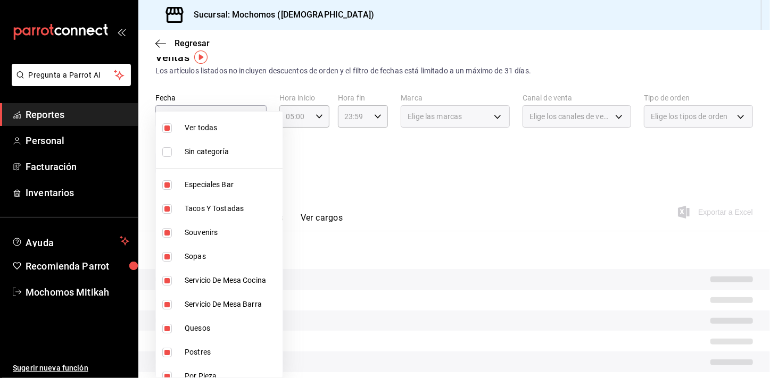
checkbox input "false"
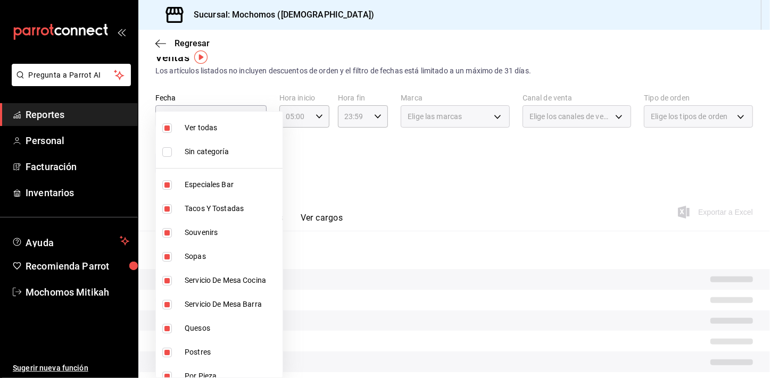
checkbox input "false"
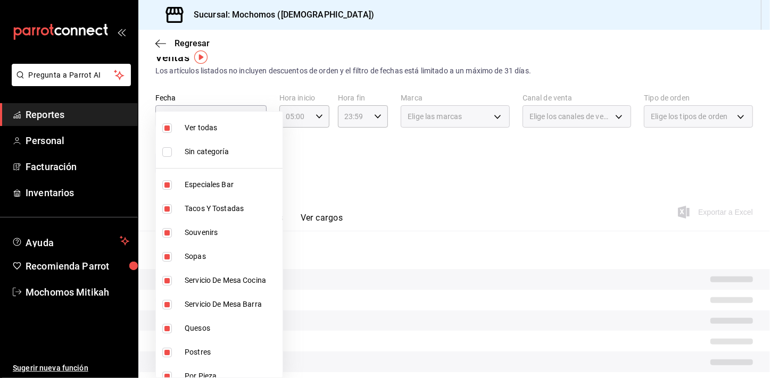
checkbox input "false"
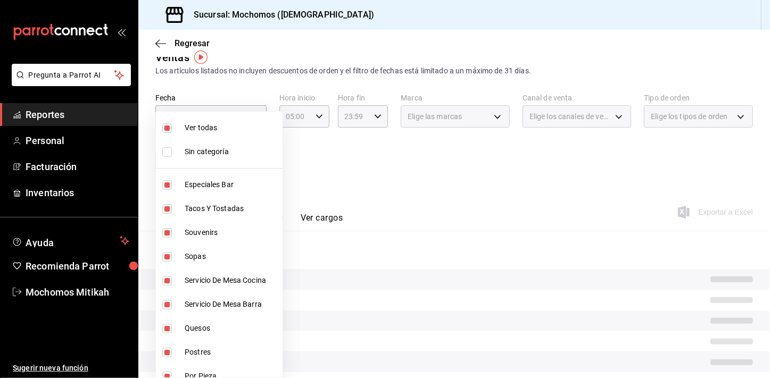
checkbox input "false"
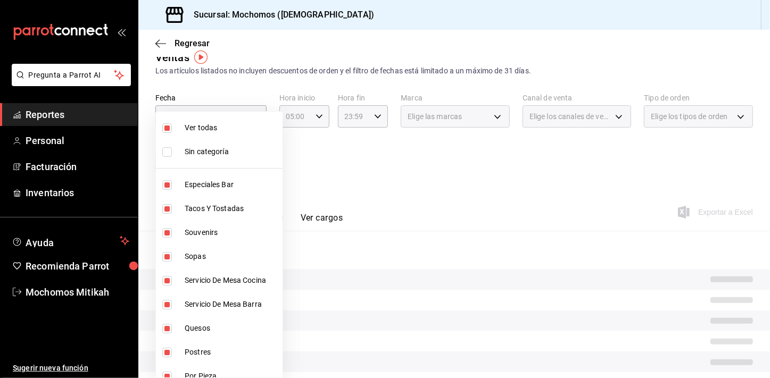
checkbox input "false"
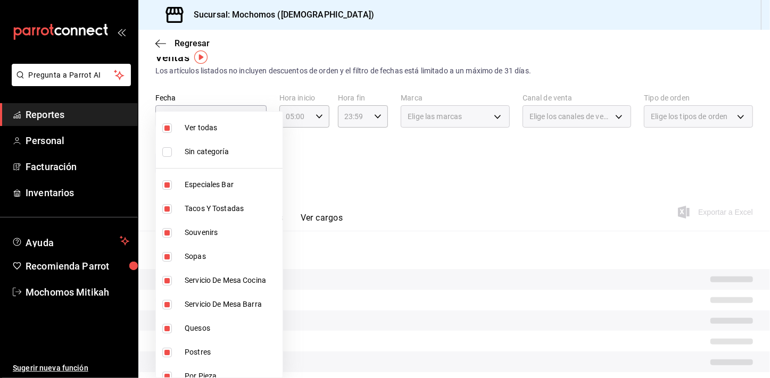
checkbox input "false"
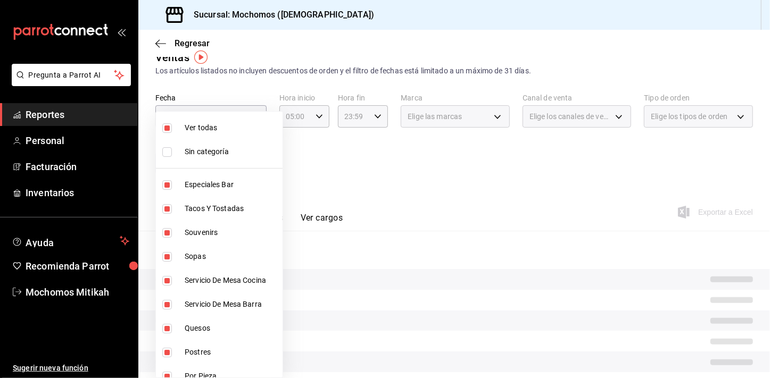
checkbox input "false"
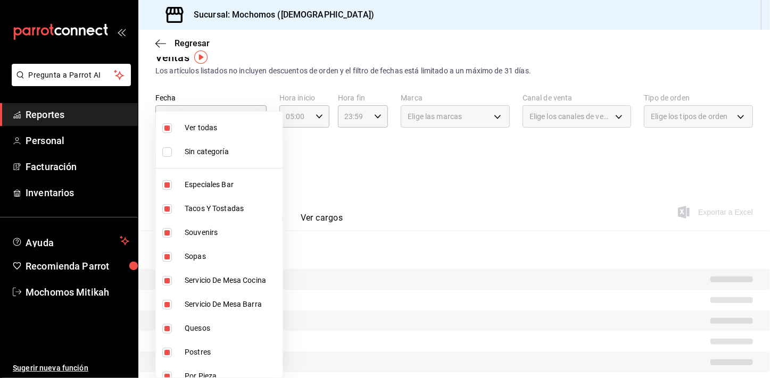
checkbox input "false"
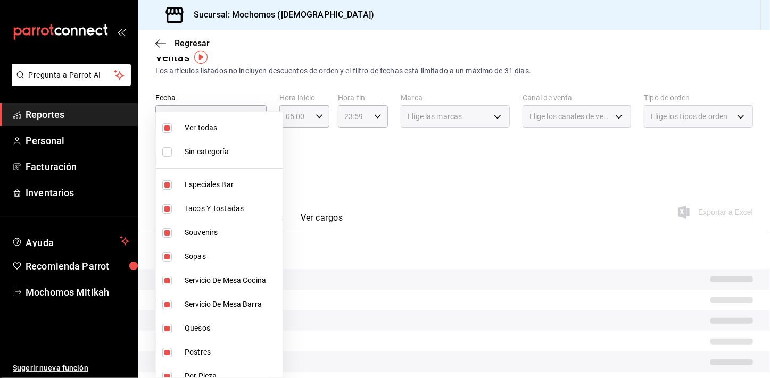
checkbox input "false"
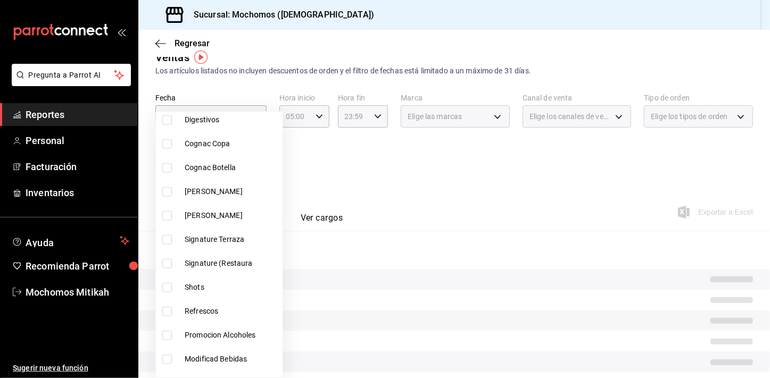
scroll to position [875, 0]
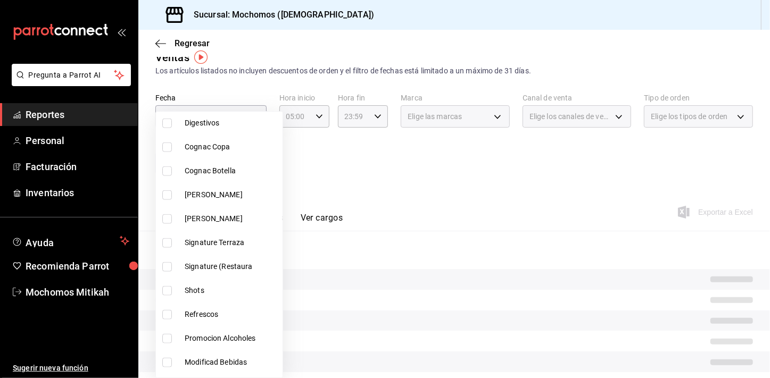
click at [172, 244] on label at bounding box center [169, 243] width 14 height 10
click at [172, 244] on input "checkbox" at bounding box center [167, 243] width 10 height 10
checkbox input "false"
click at [169, 266] on input "checkbox" at bounding box center [167, 267] width 10 height 10
checkbox input "true"
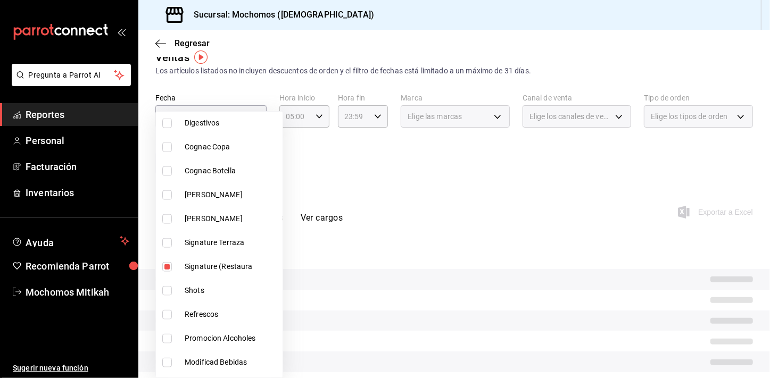
type input "bf2e88a6-c9df-4257-b39a-46634f7df295"
click at [165, 243] on input "checkbox" at bounding box center [167, 243] width 10 height 10
checkbox input "true"
type input "bf2e88a6-c9df-4257-b39a-46634f7df295,680c8df6-1fa1-4d53-9d28-6b559a9e0488"
click at [166, 287] on input "checkbox" at bounding box center [167, 291] width 10 height 10
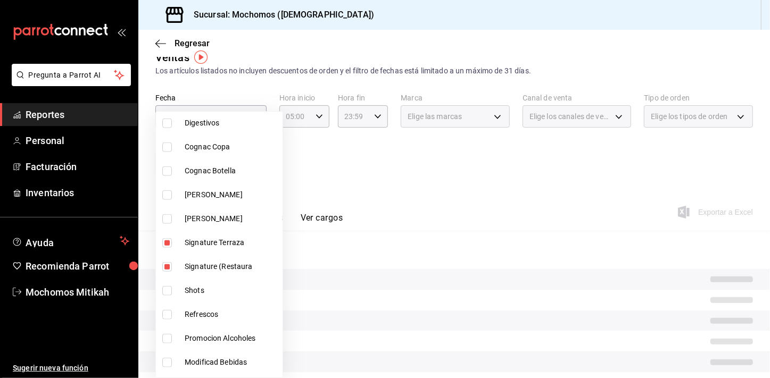
checkbox input "true"
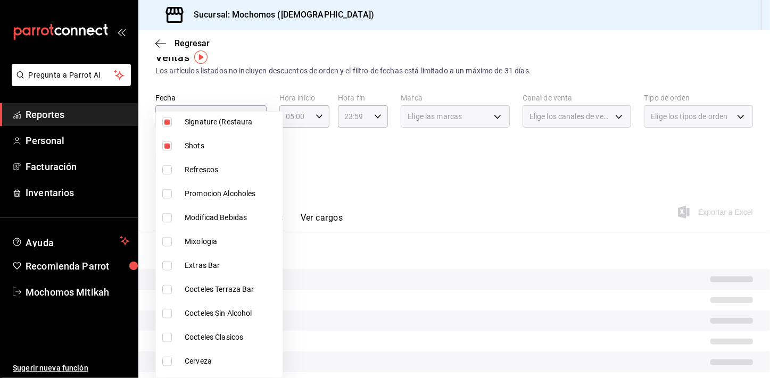
scroll to position [1032, 0]
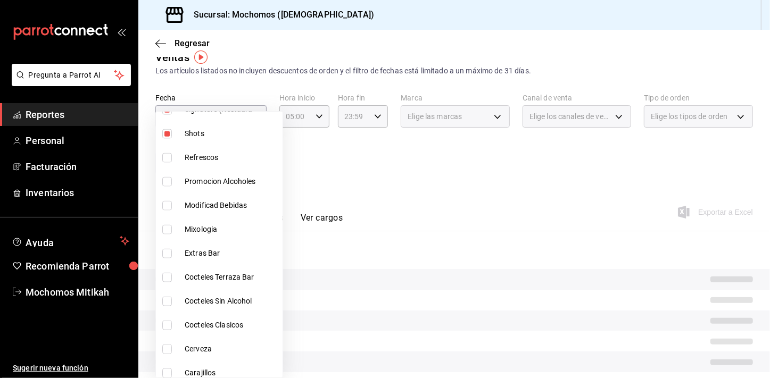
click at [169, 282] on li "Cocteles Terraza Bar" at bounding box center [219, 277] width 127 height 24
type input "bf2e88a6-c9df-4257-b39a-46634f7df295,680c8df6-1fa1-4d53-9d28-6b559a9e0488,153cf…"
checkbox input "true"
click at [168, 297] on input "checkbox" at bounding box center [167, 302] width 10 height 10
checkbox input "true"
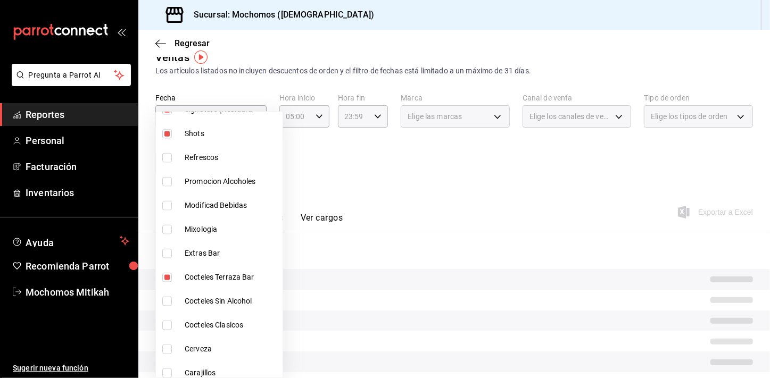
type input "bf2e88a6-c9df-4257-b39a-46634f7df295,680c8df6-1fa1-4d53-9d28-6b559a9e0488,153cf…"
click at [166, 324] on input "checkbox" at bounding box center [167, 326] width 10 height 10
checkbox input "true"
type input "bf2e88a6-c9df-4257-b39a-46634f7df295,680c8df6-1fa1-4d53-9d28-6b559a9e0488,153cf…"
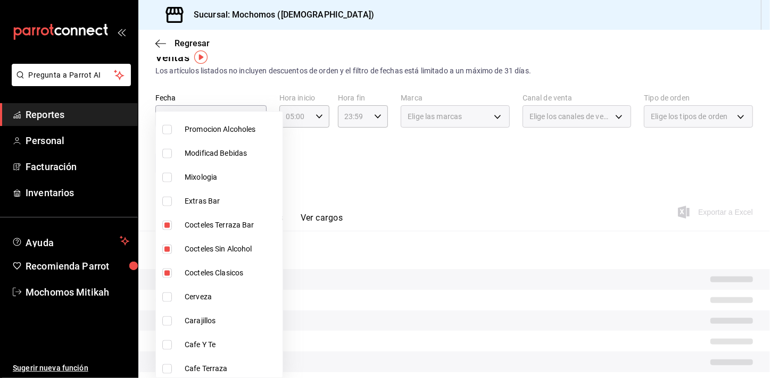
scroll to position [1093, 0]
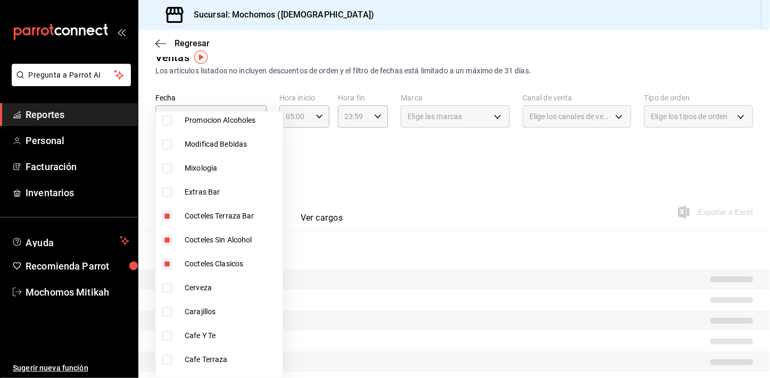
click at [171, 309] on input "checkbox" at bounding box center [167, 312] width 10 height 10
checkbox input "true"
type input "bf2e88a6-c9df-4257-b39a-46634f7df295,680c8df6-1fa1-4d53-9d28-6b559a9e0488,153cf…"
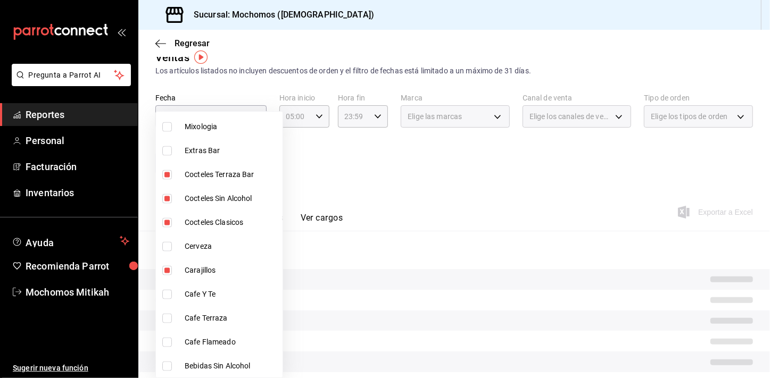
scroll to position [1158, 0]
click at [171, 320] on input "checkbox" at bounding box center [167, 320] width 10 height 10
checkbox input "true"
type input "bf2e88a6-c9df-4257-b39a-46634f7df295,680c8df6-1fa1-4d53-9d28-6b559a9e0488,153cf…"
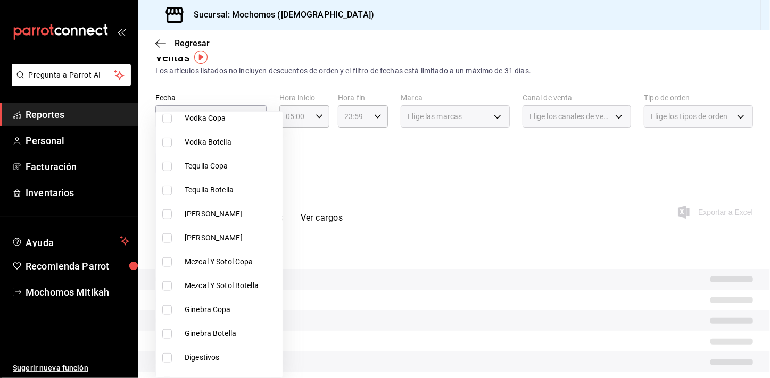
scroll to position [651, 0]
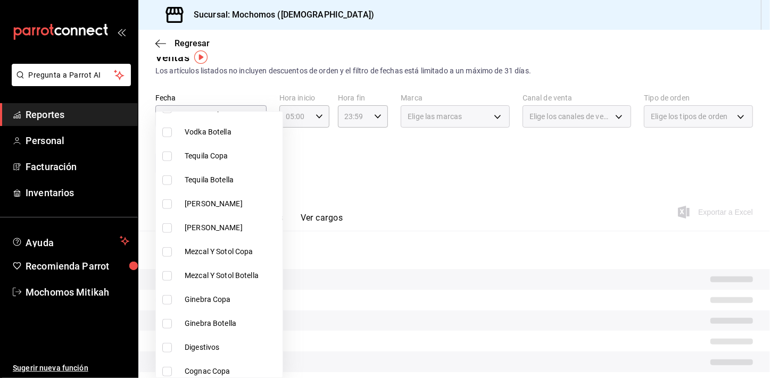
click at [384, 168] on div at bounding box center [385, 189] width 770 height 378
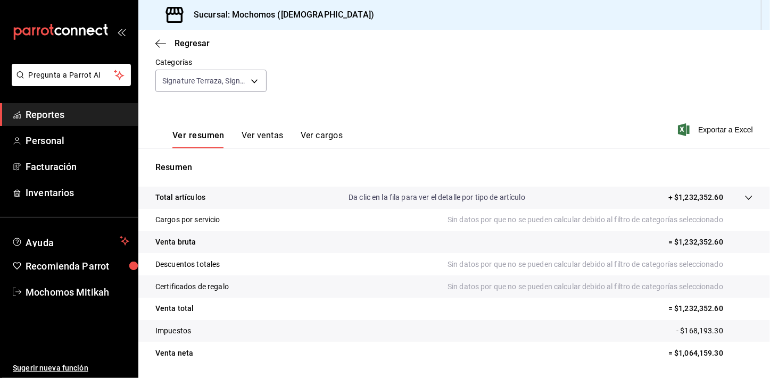
scroll to position [131, 0]
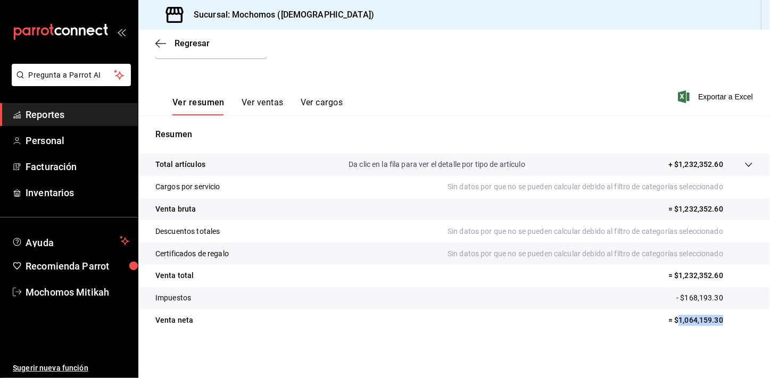
drag, startPoint x: 670, startPoint y: 317, endPoint x: 721, endPoint y: 321, distance: 51.2
click at [721, 321] on p "= $1,064,159.30" at bounding box center [710, 320] width 85 height 11
copy p "1,064,159.30"
